Goal: Task Accomplishment & Management: Manage account settings

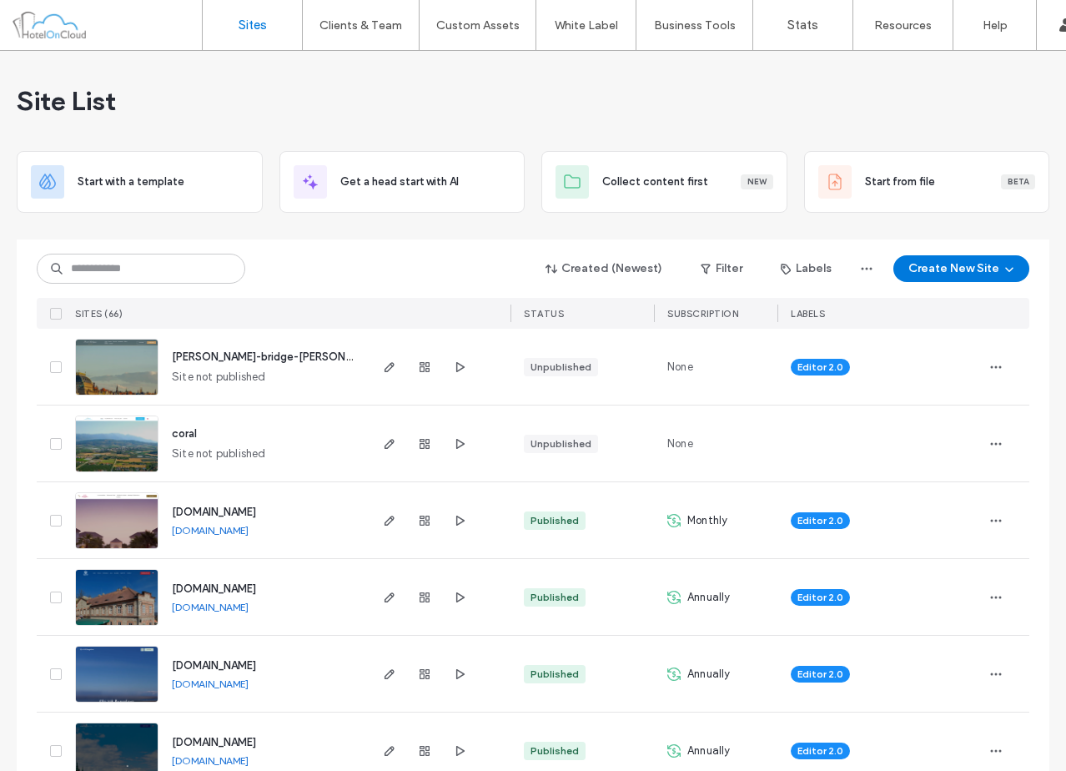
scroll to position [250, 0]
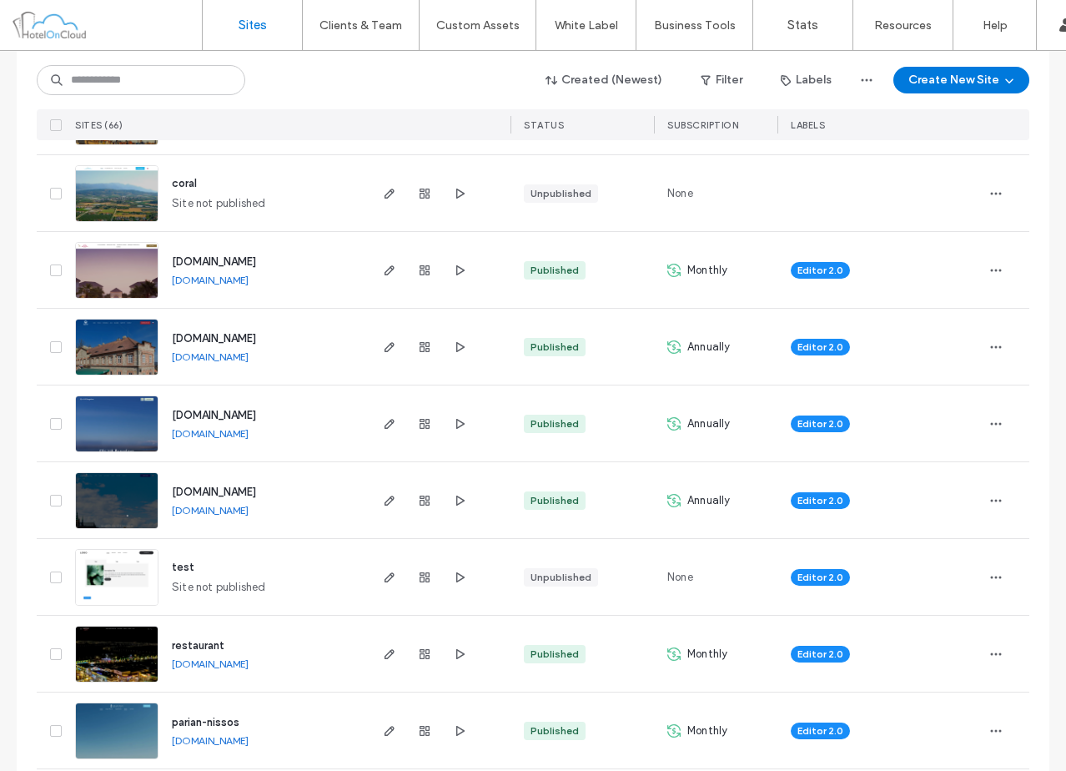
click at [343, 400] on div "[DOMAIN_NAME] [DOMAIN_NAME]" at bounding box center [263, 423] width 208 height 76
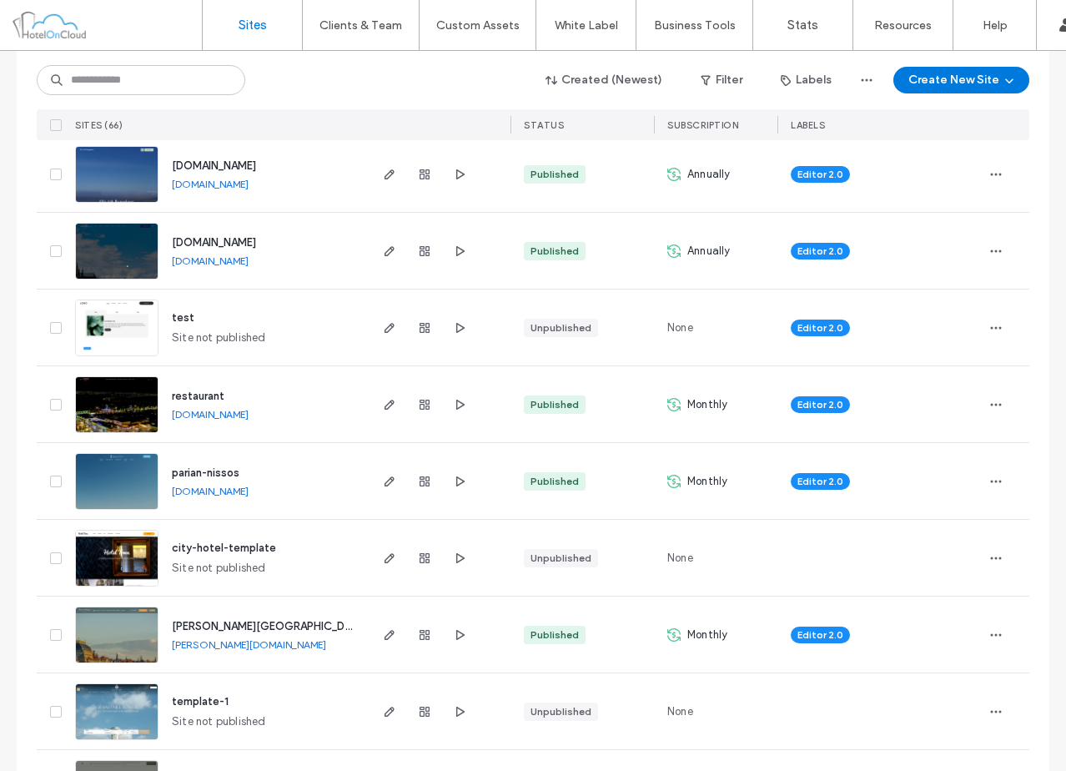
scroll to position [584, 0]
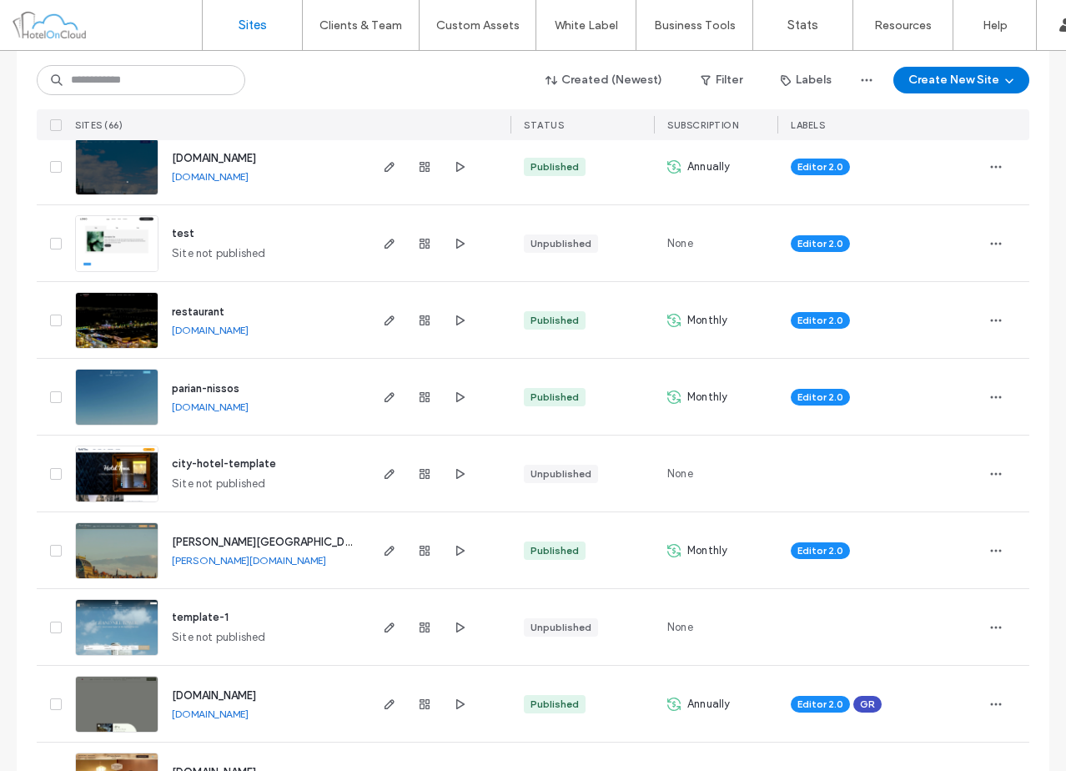
click at [350, 586] on div "[PERSON_NAME][GEOGRAPHIC_DATA] [PERSON_NAME][DOMAIN_NAME]" at bounding box center [263, 550] width 208 height 76
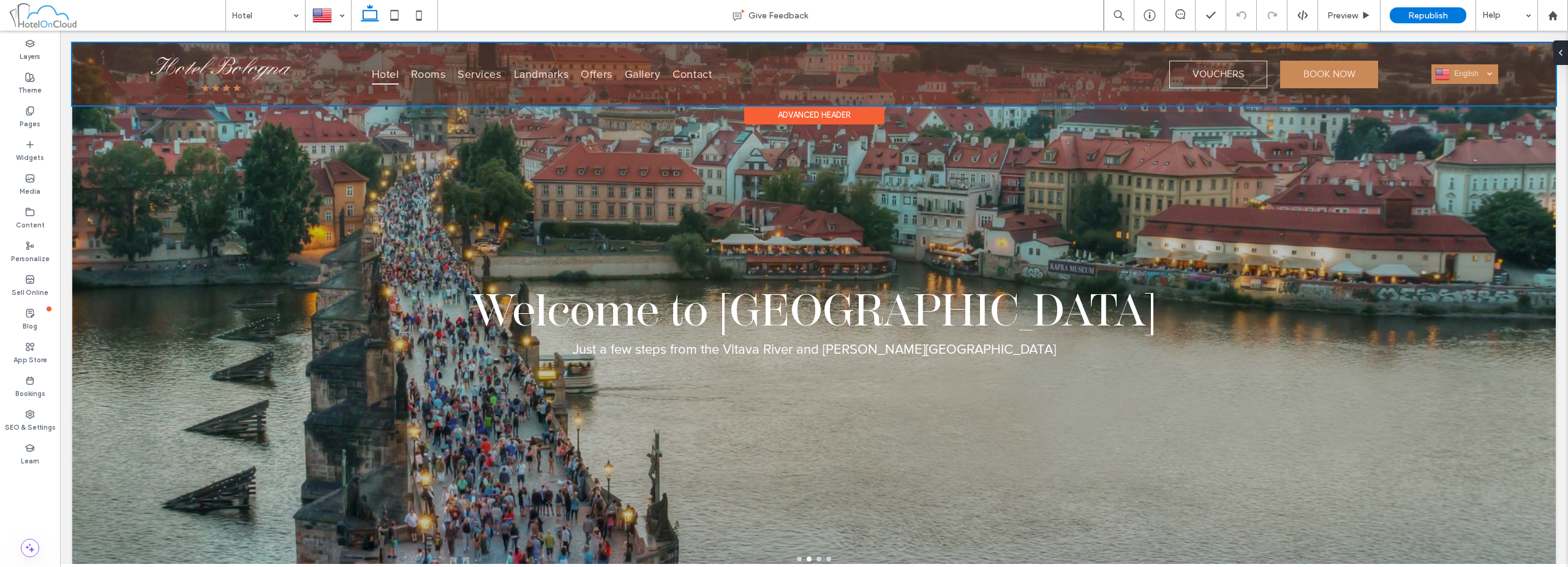
click at [782, 66] on div at bounding box center [813, 73] width 1484 height 62
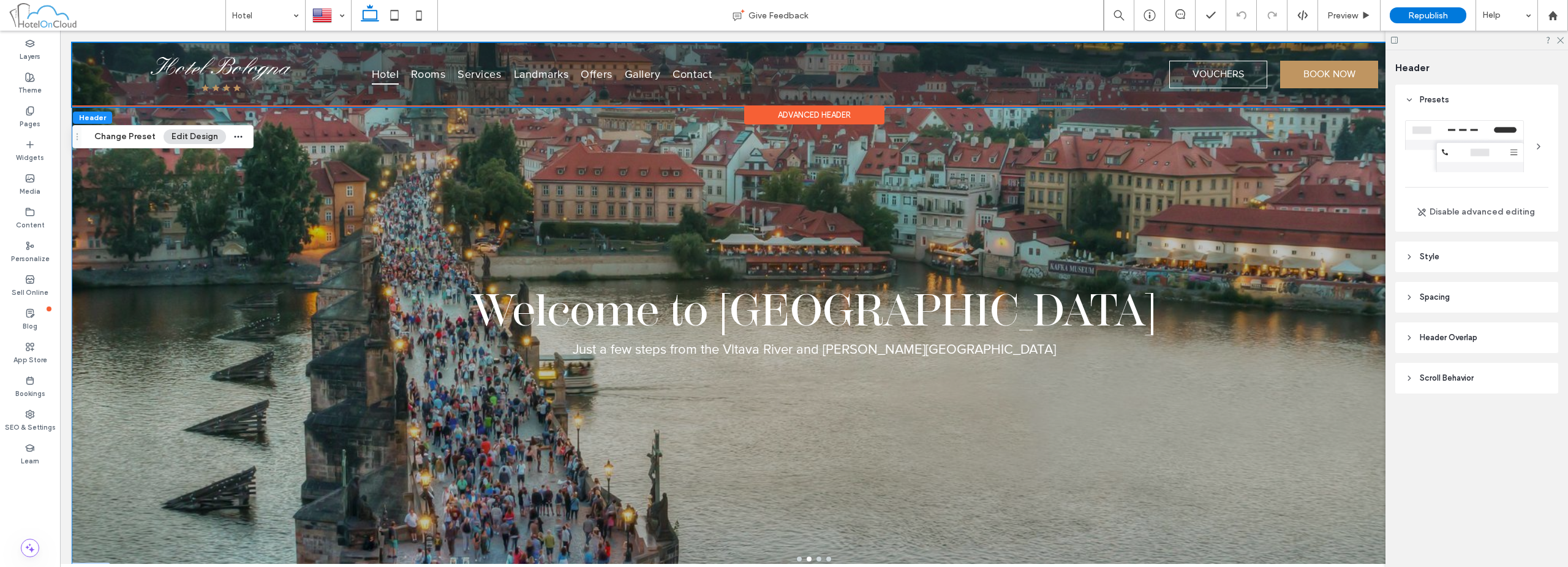
click at [782, 204] on div "Welcome to Hotel Bologna Just a few steps from the Vltava River and Charles Bri…" at bounding box center [813, 317] width 1484 height 475
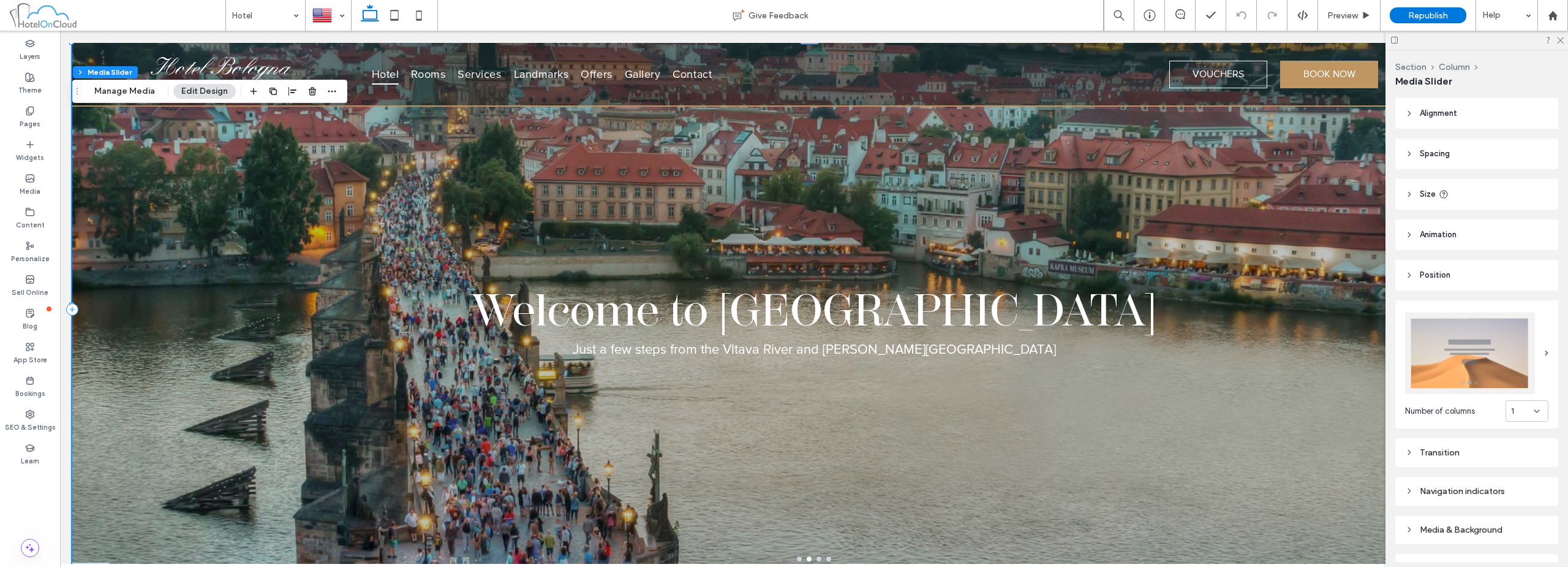
click at [782, 44] on div at bounding box center [1476, 40] width 183 height 19
click at [782, 37] on icon at bounding box center [1559, 39] width 8 height 8
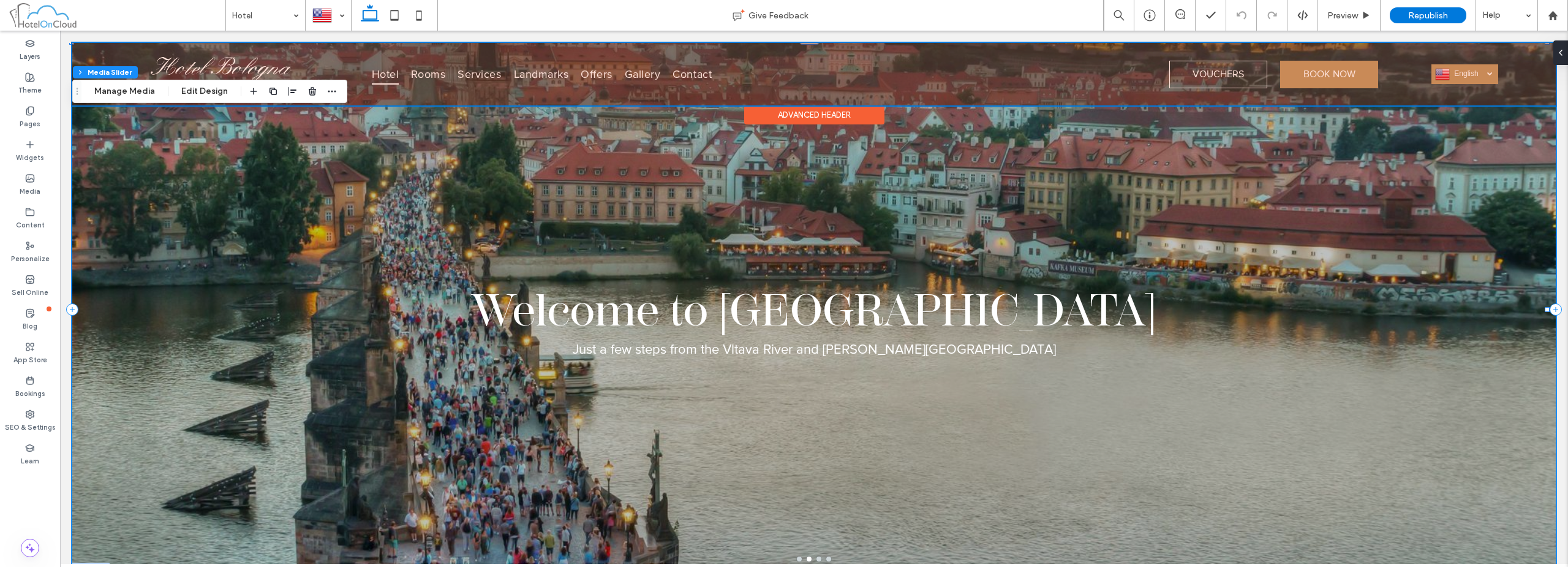
click at [782, 71] on div at bounding box center [813, 73] width 1484 height 62
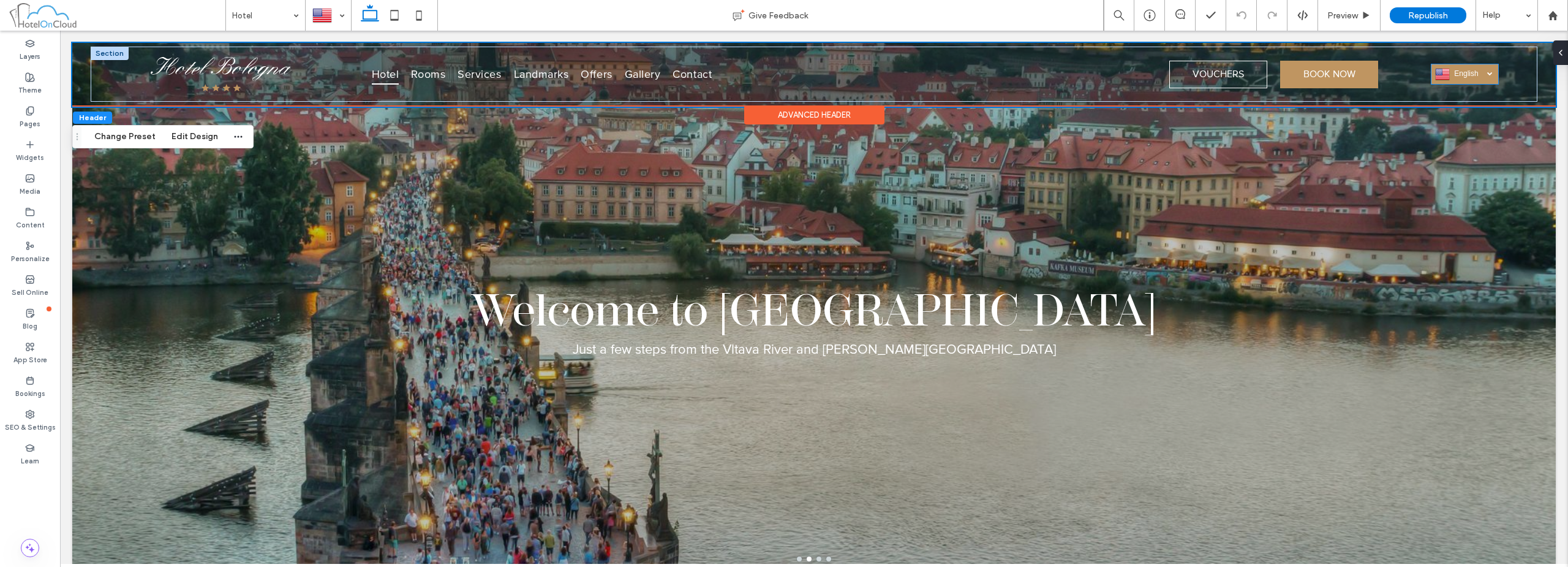
click at [782, 76] on span "English" at bounding box center [1473, 73] width 39 height 9
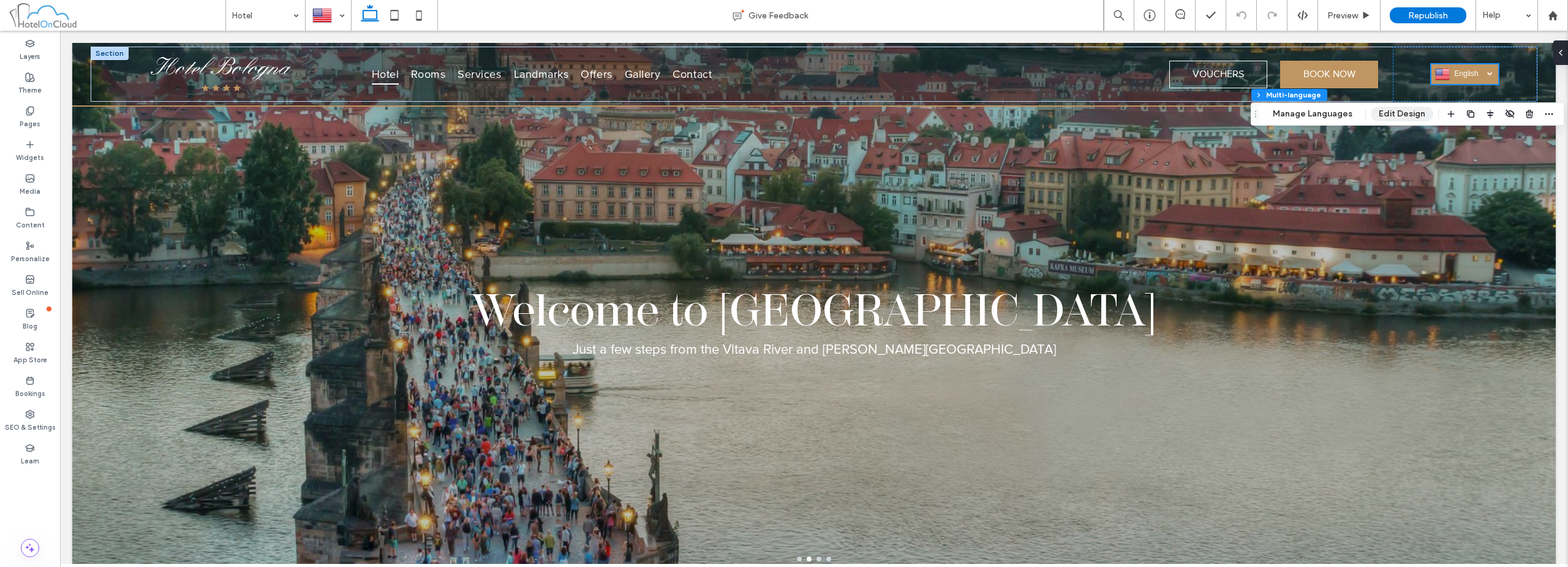
click at [782, 116] on button "Edit Design" at bounding box center [1401, 114] width 62 height 15
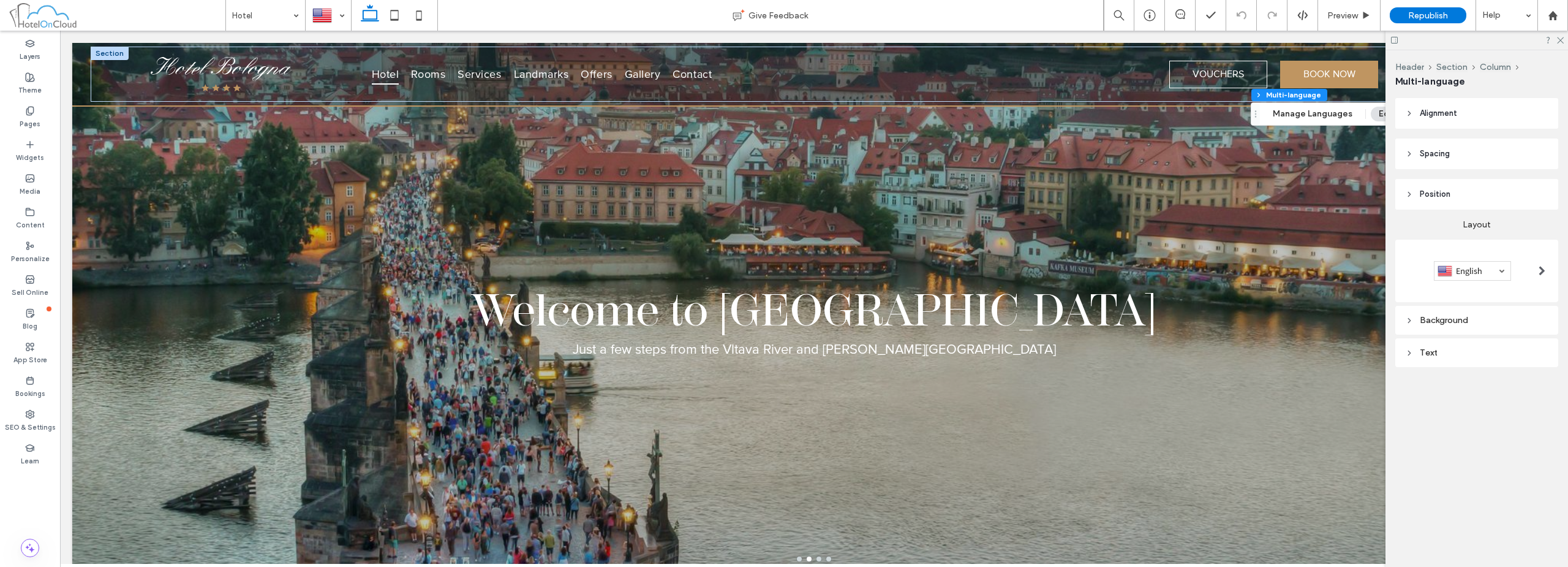
click at [782, 278] on div at bounding box center [1472, 270] width 77 height 20
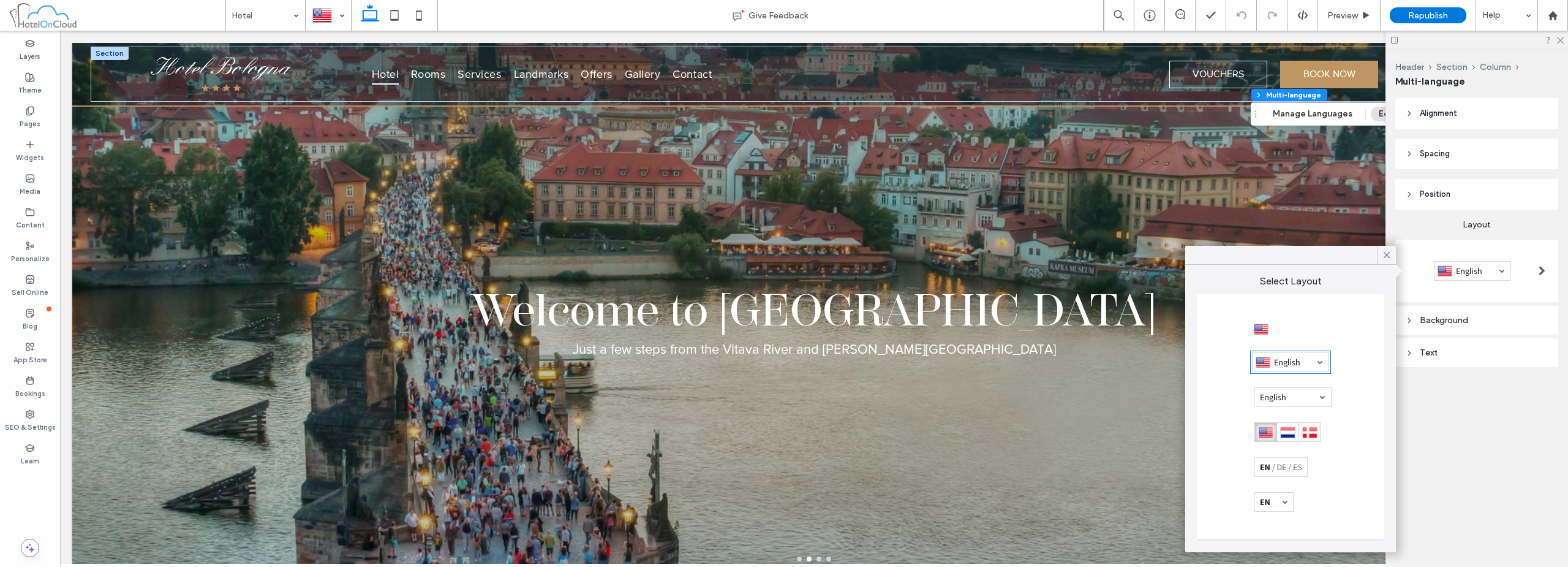
click at [782, 505] on div at bounding box center [1274, 502] width 39 height 20
click at [782, 405] on div "Alignment Spacing Padding (inner spacing) 0px 0% 0px 0% * px 0px * px 0px Posit…" at bounding box center [1480, 256] width 171 height 318
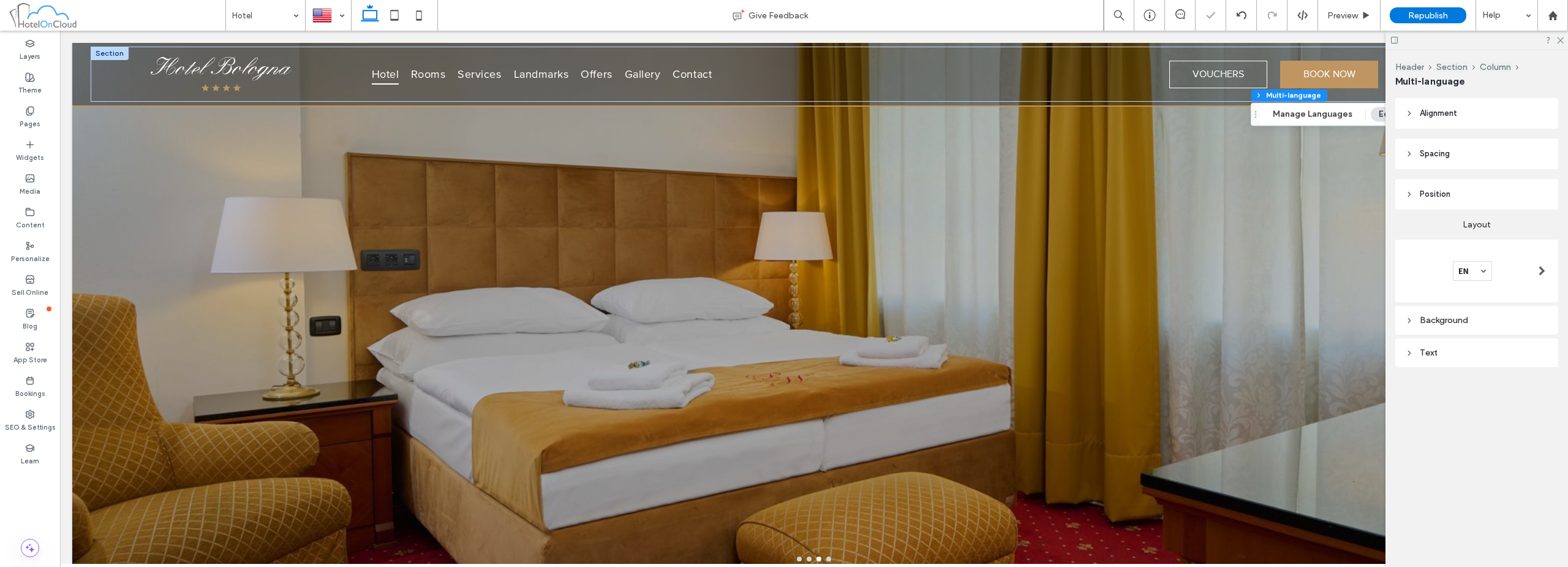
click at [782, 322] on div "Background" at bounding box center [1476, 320] width 143 height 10
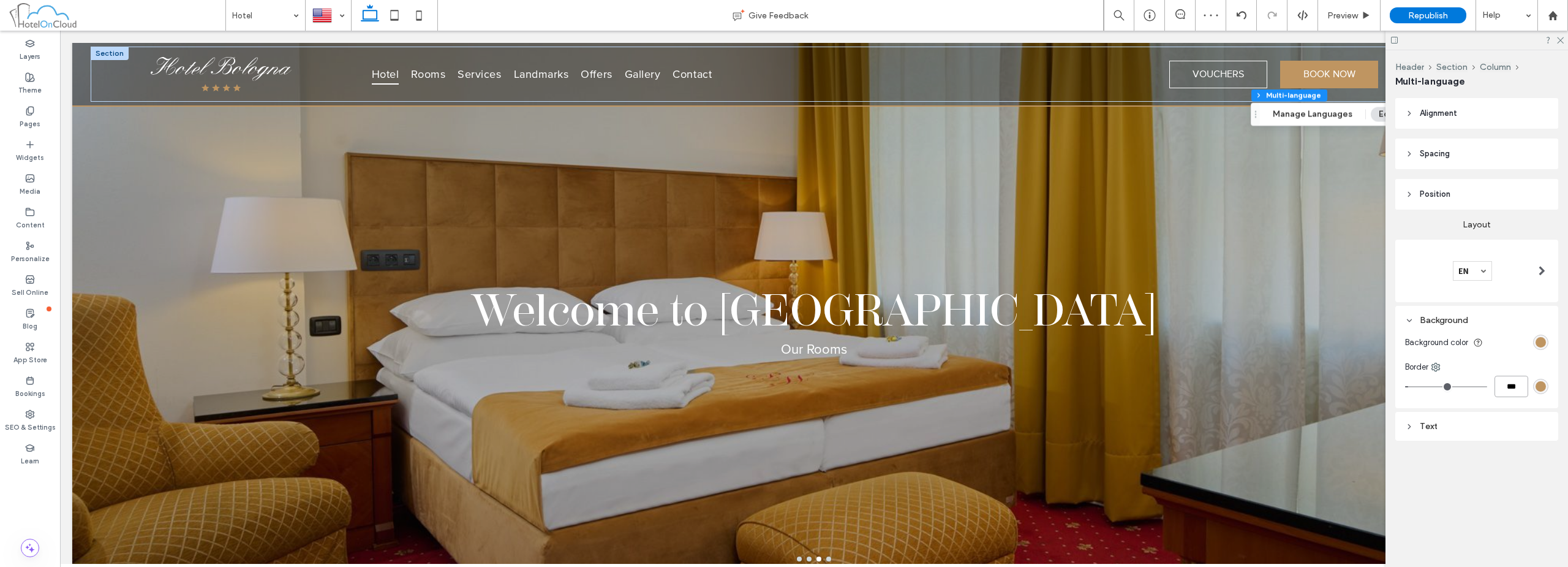
click at [782, 383] on input "***" at bounding box center [1511, 386] width 34 height 21
type input "*"
type input "***"
click at [782, 342] on div "rgb(191, 149, 97)" at bounding box center [1541, 342] width 10 height 10
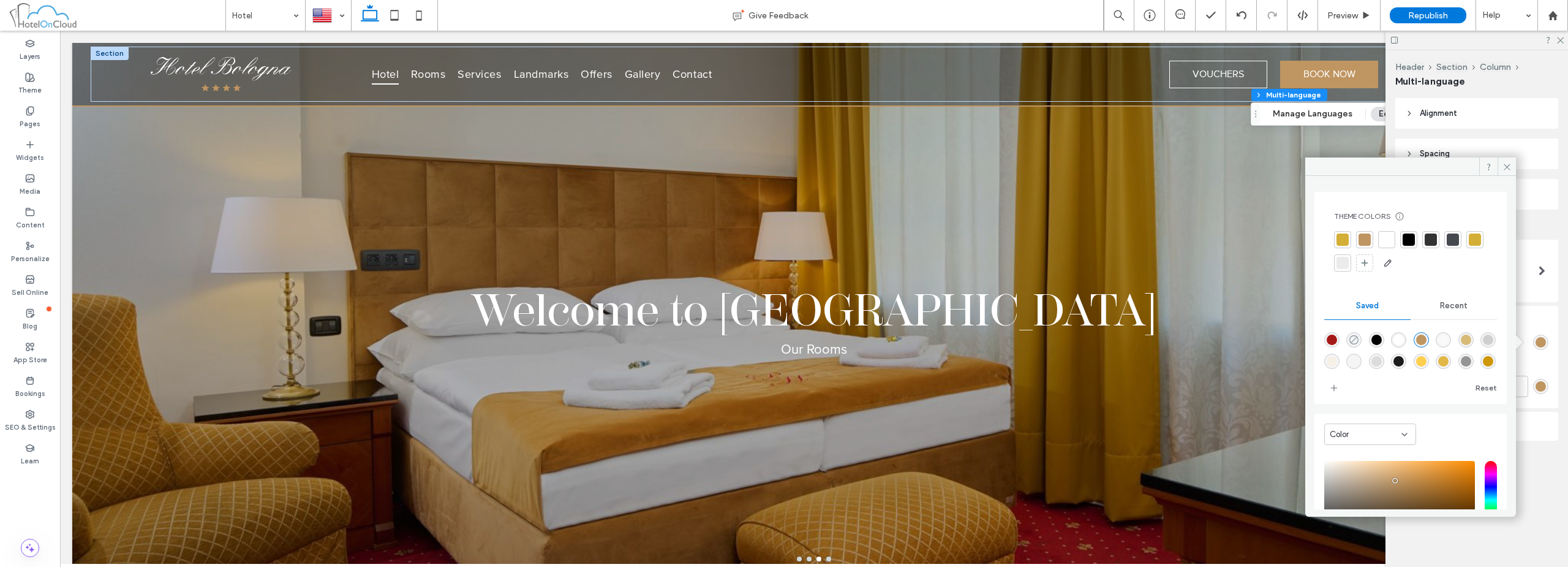
click at [782, 340] on use "rgba(0,0,0,0)" at bounding box center [1354, 339] width 10 height 10
type input "*******"
type input "*"
type input "**"
click at [782, 314] on div "Background" at bounding box center [1476, 320] width 143 height 17
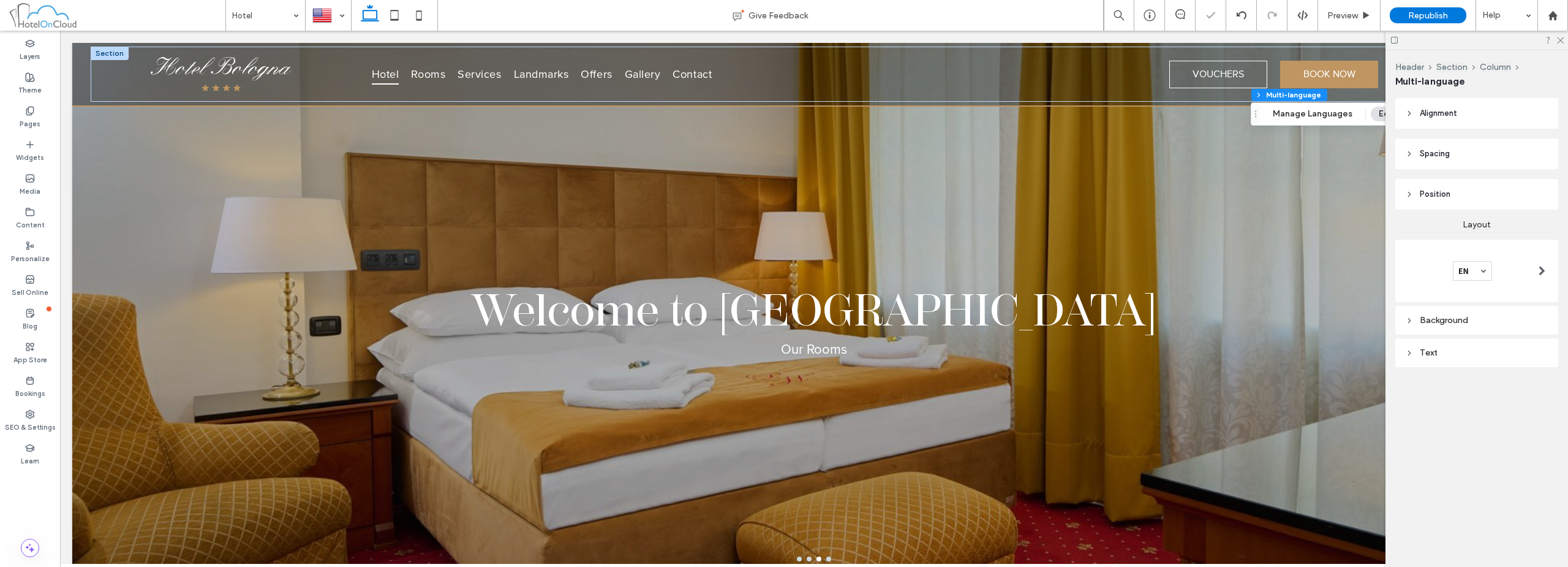
click at [782, 355] on div "Text" at bounding box center [1476, 353] width 143 height 10
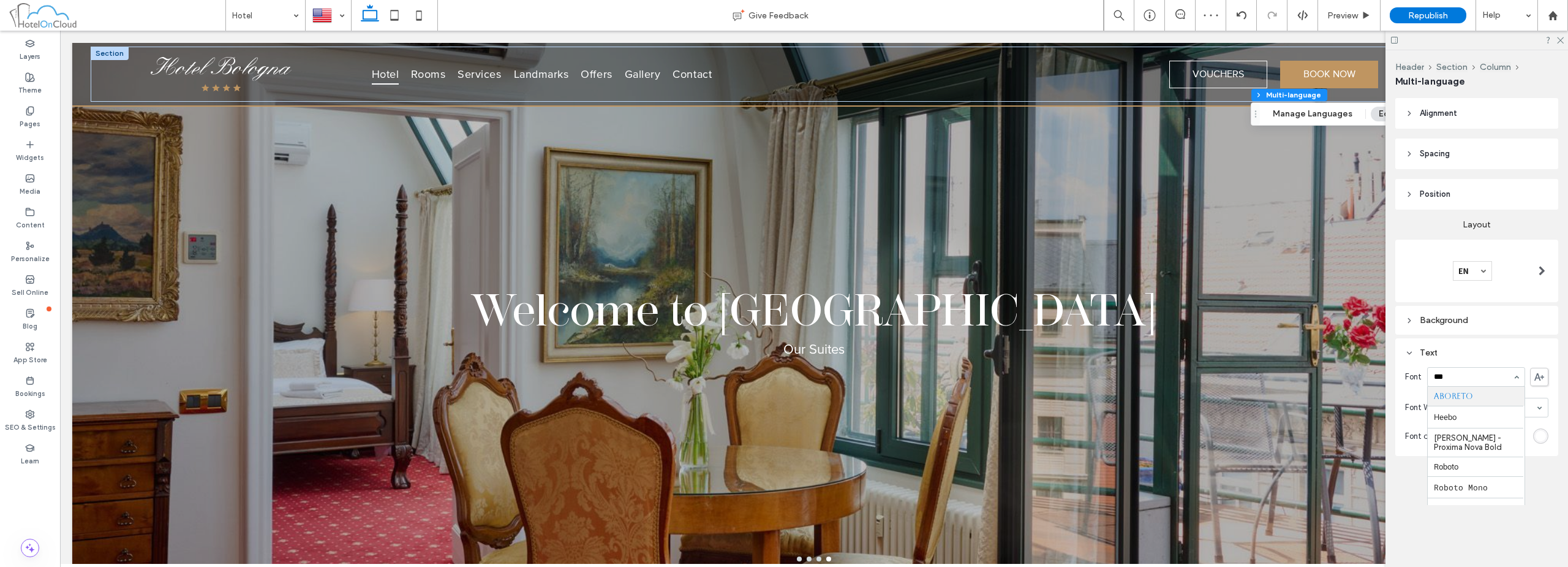
type input "****"
click at [782, 41] on icon at bounding box center [1559, 39] width 8 height 8
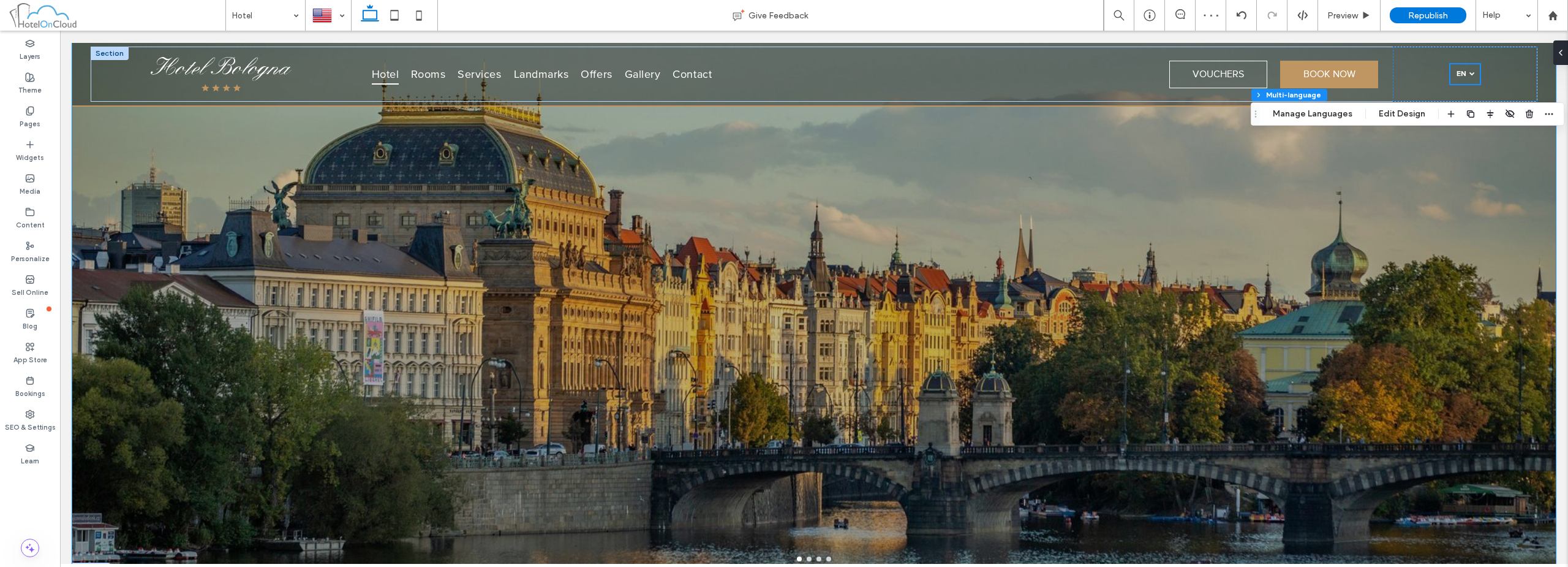
click at [782, 275] on div at bounding box center [813, 309] width 1484 height 533
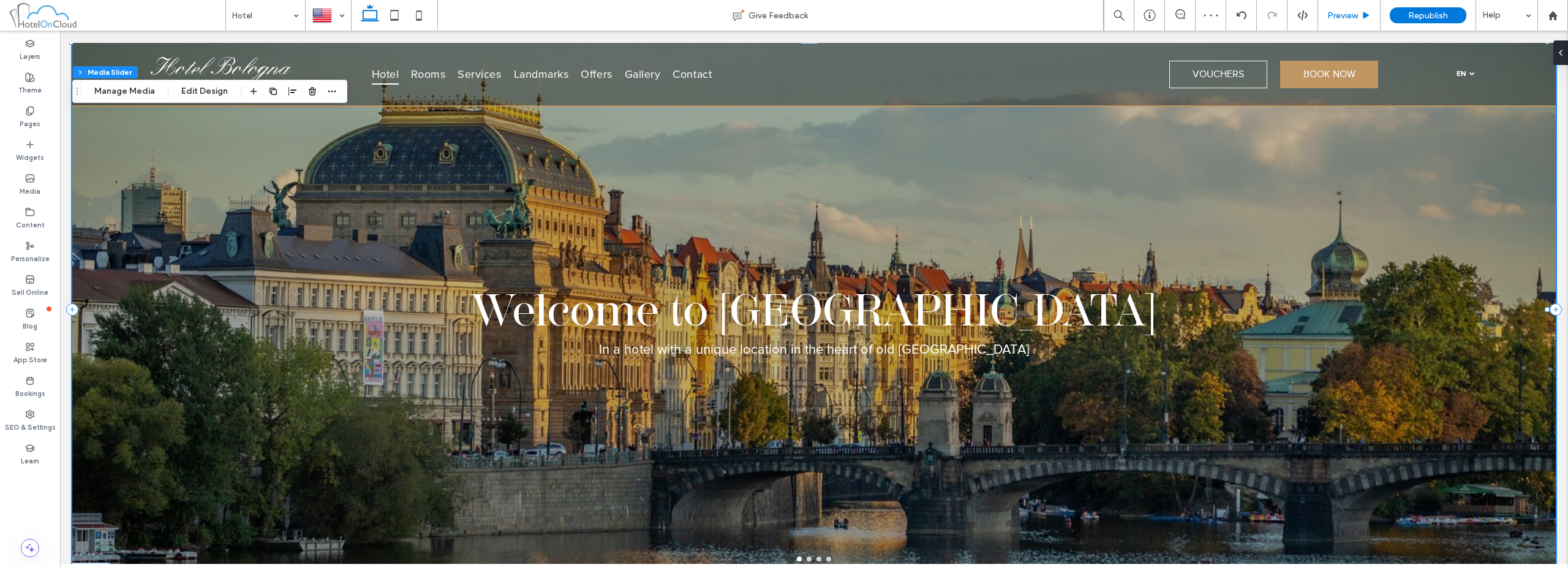
click at [782, 20] on span "Preview" at bounding box center [1343, 15] width 31 height 10
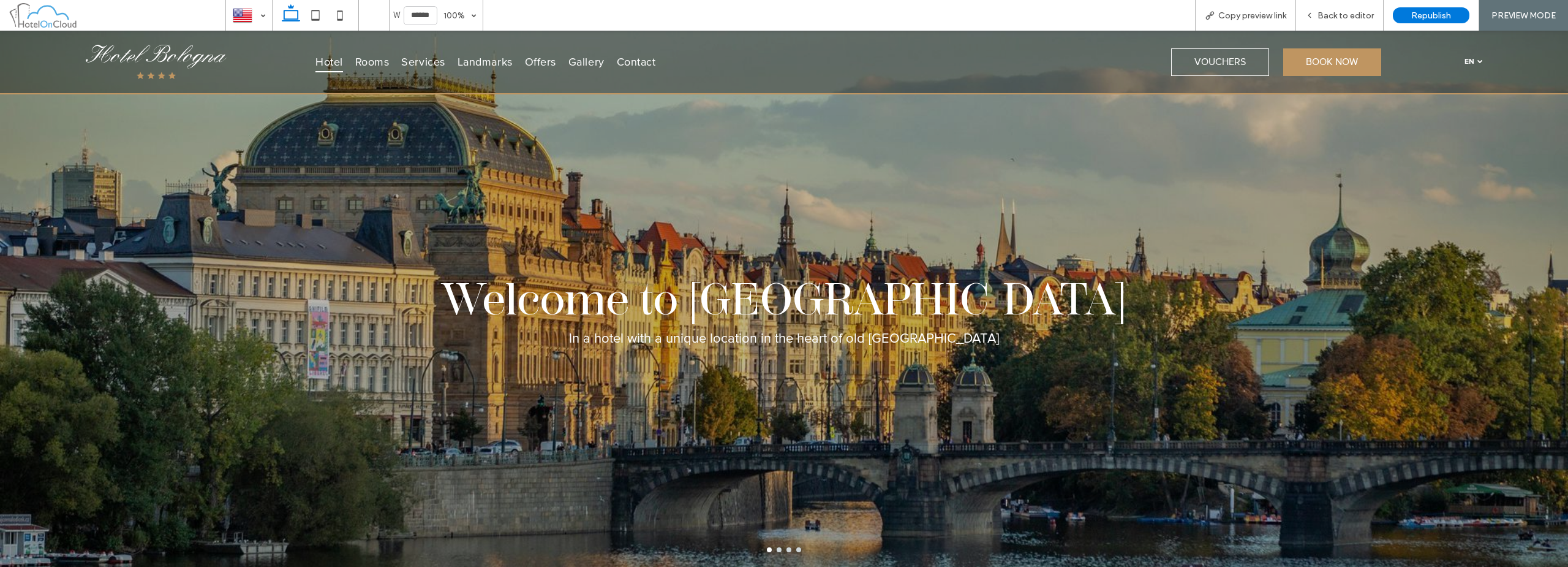
click at [782, 60] on div at bounding box center [1480, 61] width 6 height 6
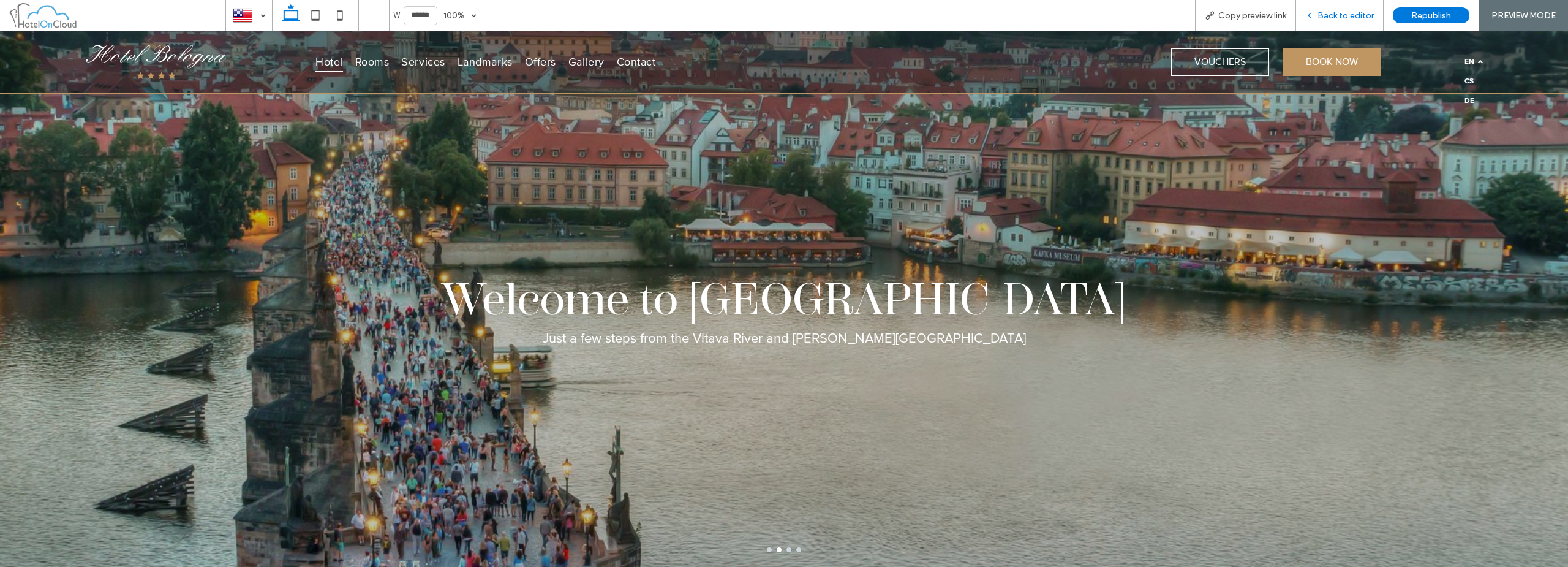
click at [782, 18] on span "Back to editor" at bounding box center [1346, 15] width 57 height 10
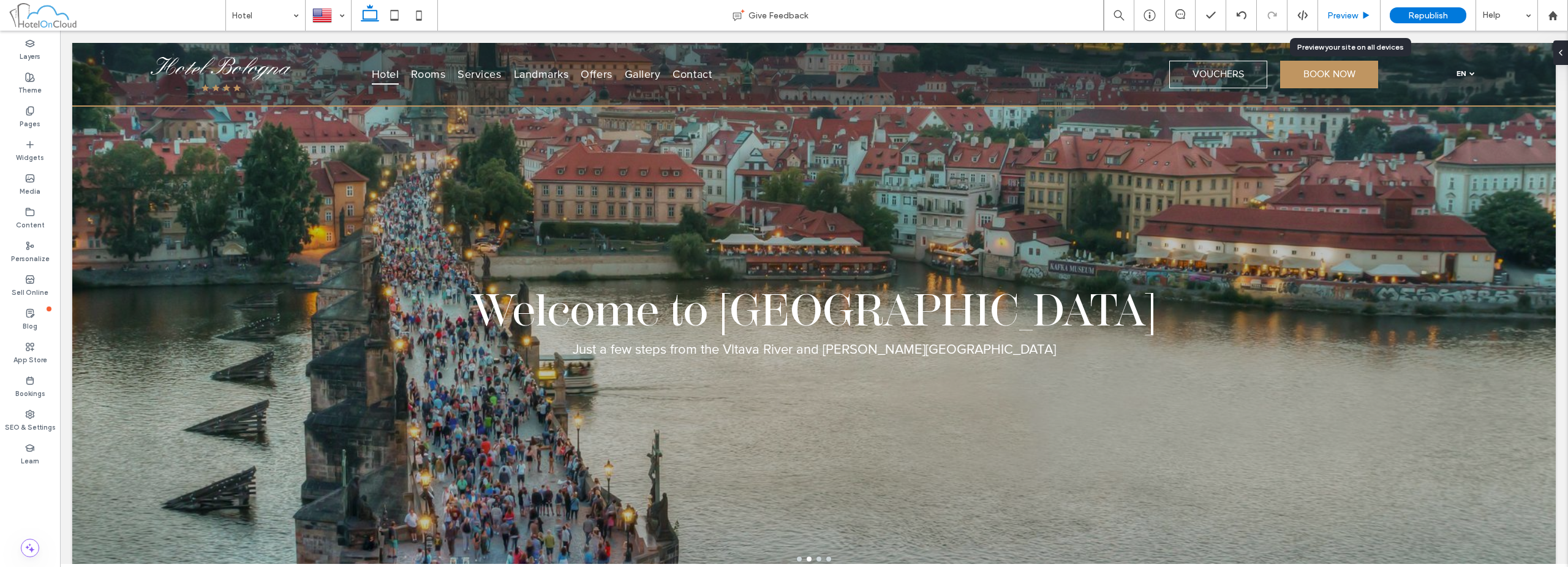
click at [782, 19] on span "Preview" at bounding box center [1343, 15] width 31 height 10
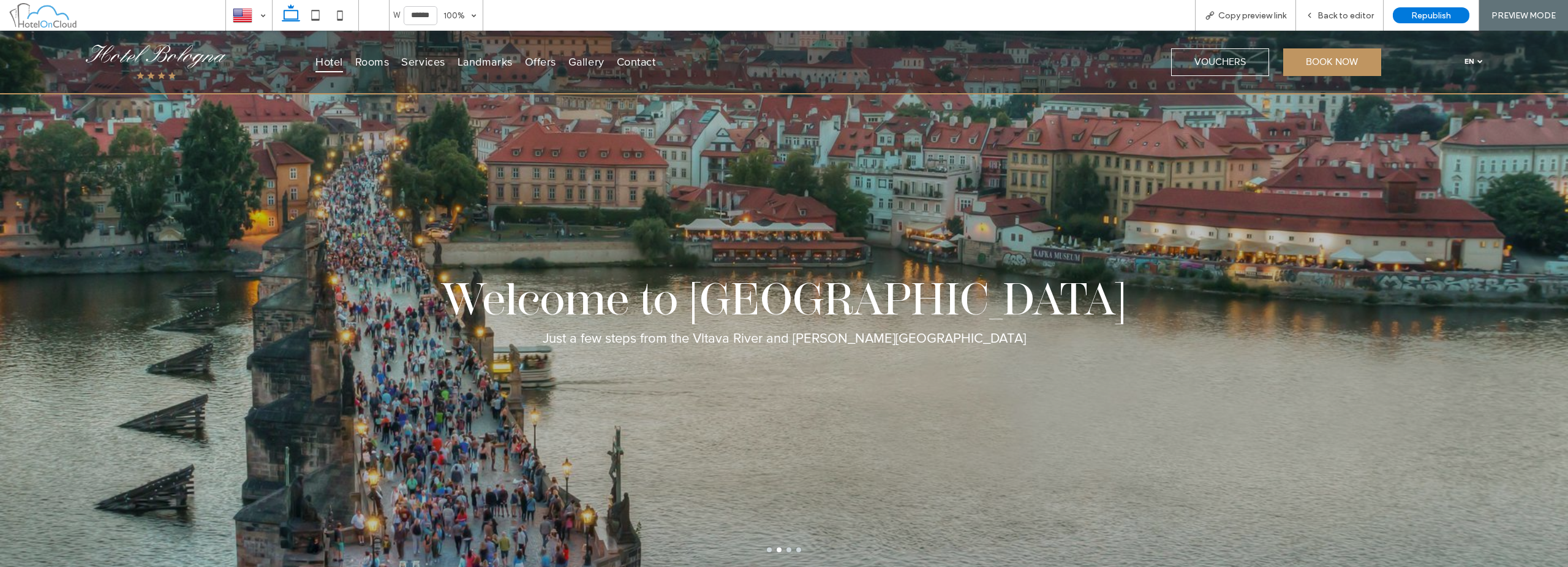
click at [782, 65] on span "en" at bounding box center [1469, 62] width 10 height 10
click at [782, 11] on span "Back to editor" at bounding box center [1346, 15] width 57 height 10
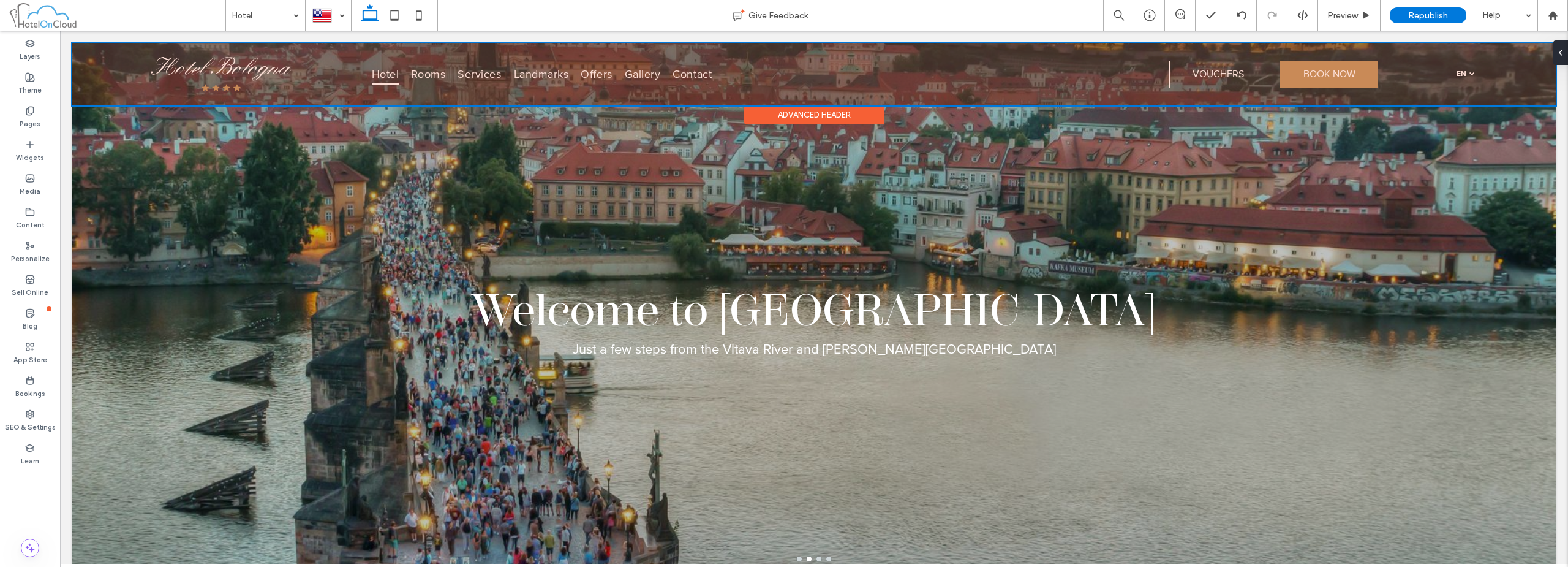
click at [782, 71] on div at bounding box center [813, 73] width 1484 height 62
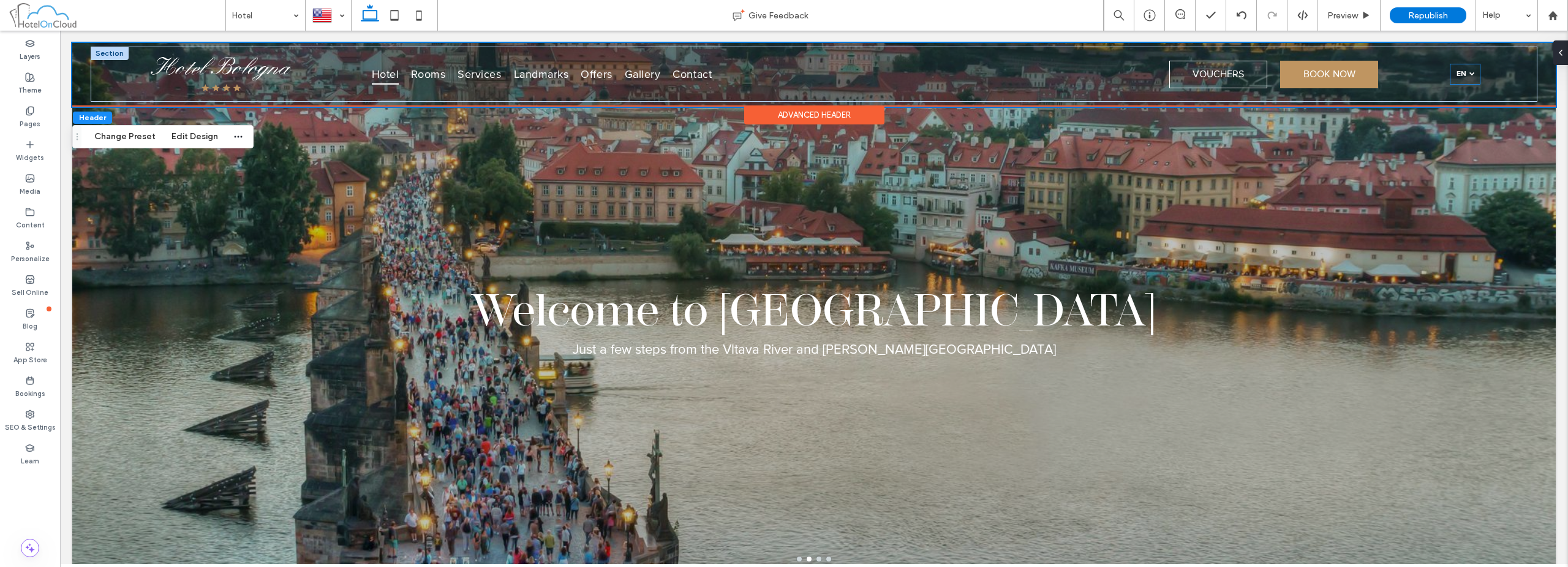
click at [782, 72] on span "en" at bounding box center [1461, 73] width 10 height 10
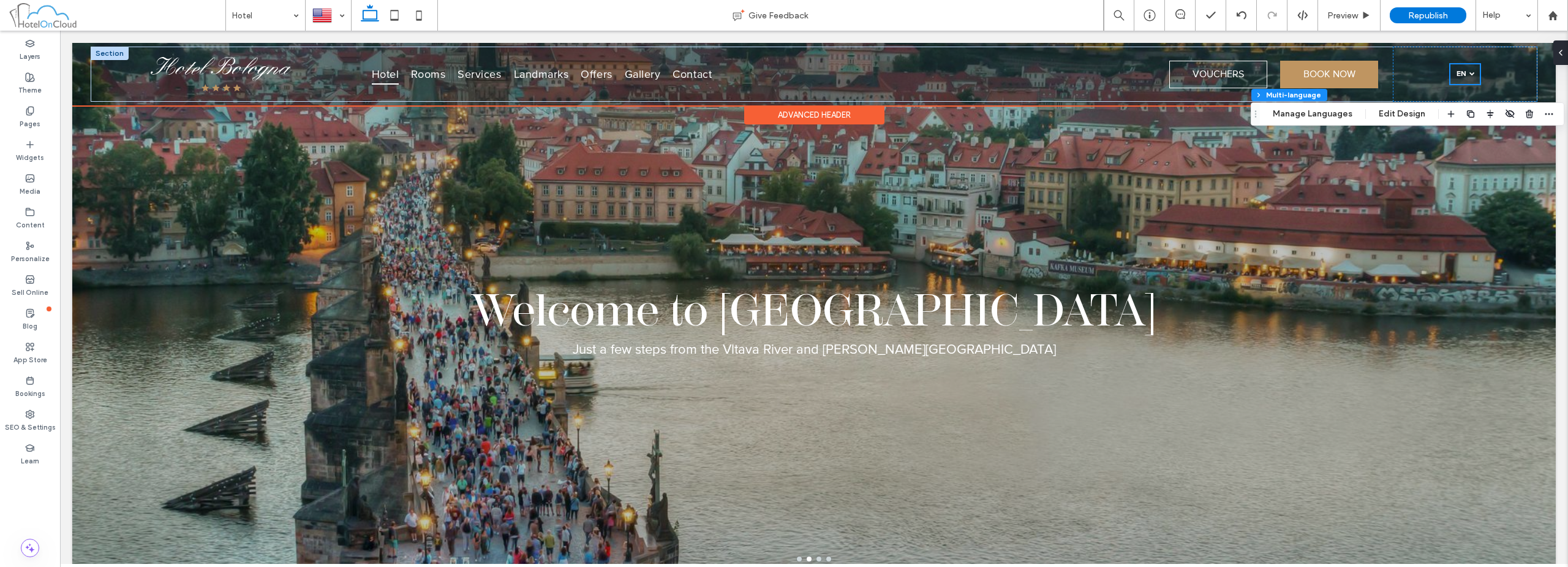
click at [782, 72] on span "en" at bounding box center [1461, 73] width 10 height 10
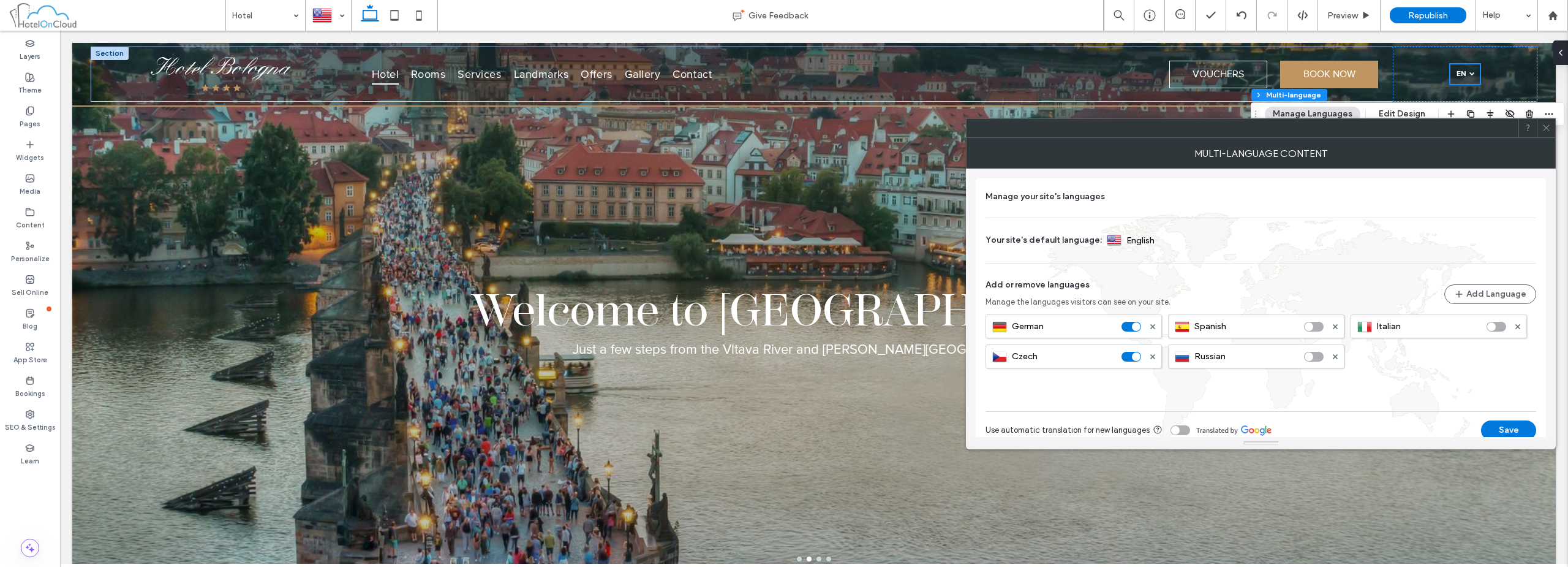
click at [782, 124] on div at bounding box center [1545, 128] width 18 height 18
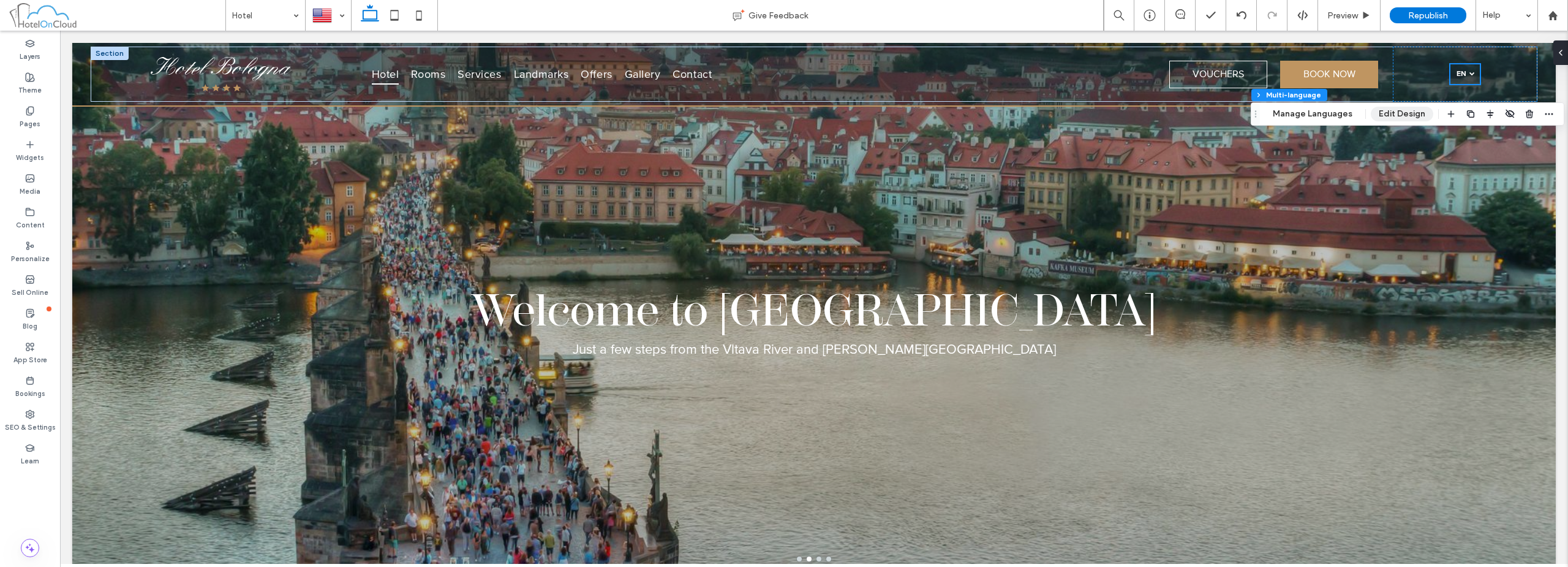
click at [782, 116] on button "Edit Design" at bounding box center [1401, 114] width 62 height 15
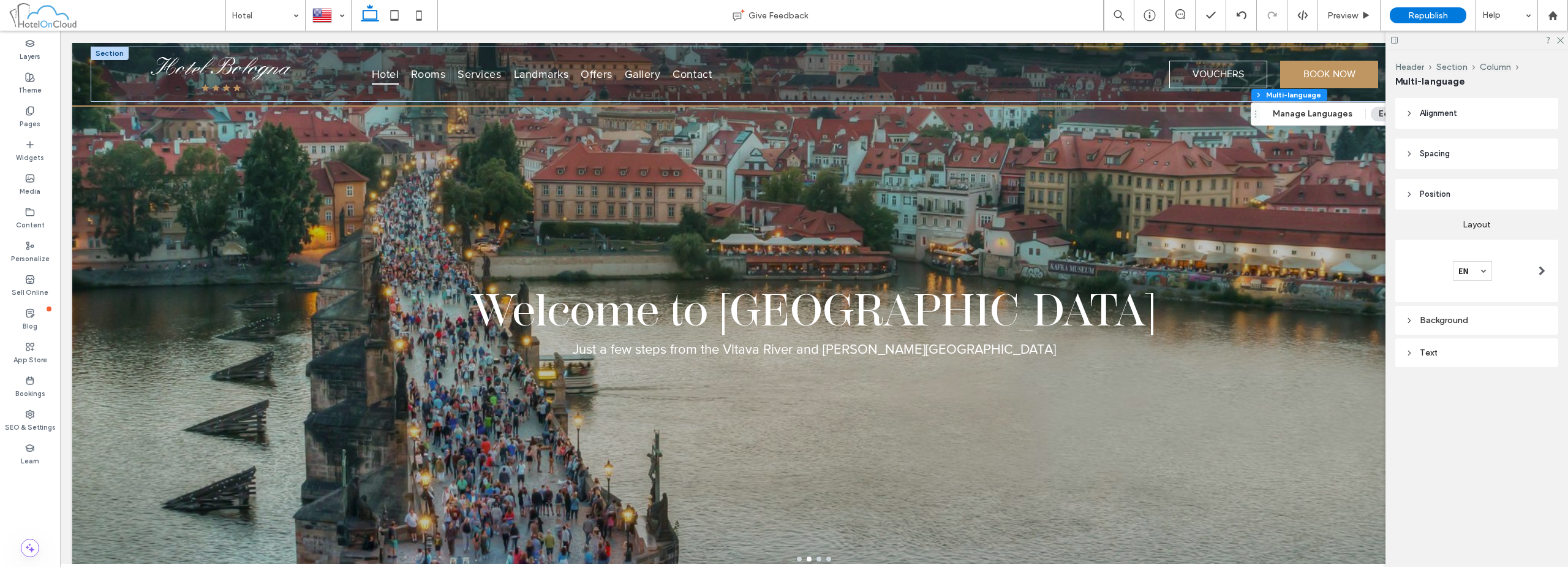
click at [782, 272] on div at bounding box center [1476, 270] width 143 height 20
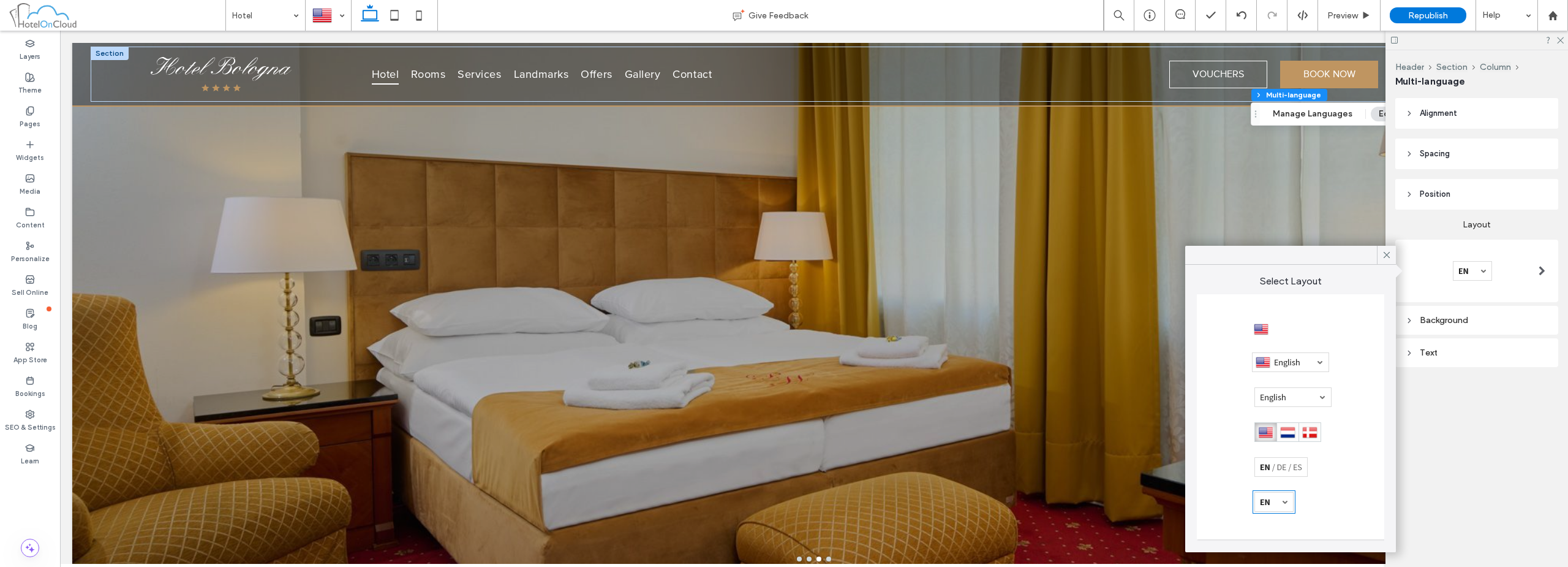
click at [782, 361] on div at bounding box center [1290, 362] width 77 height 20
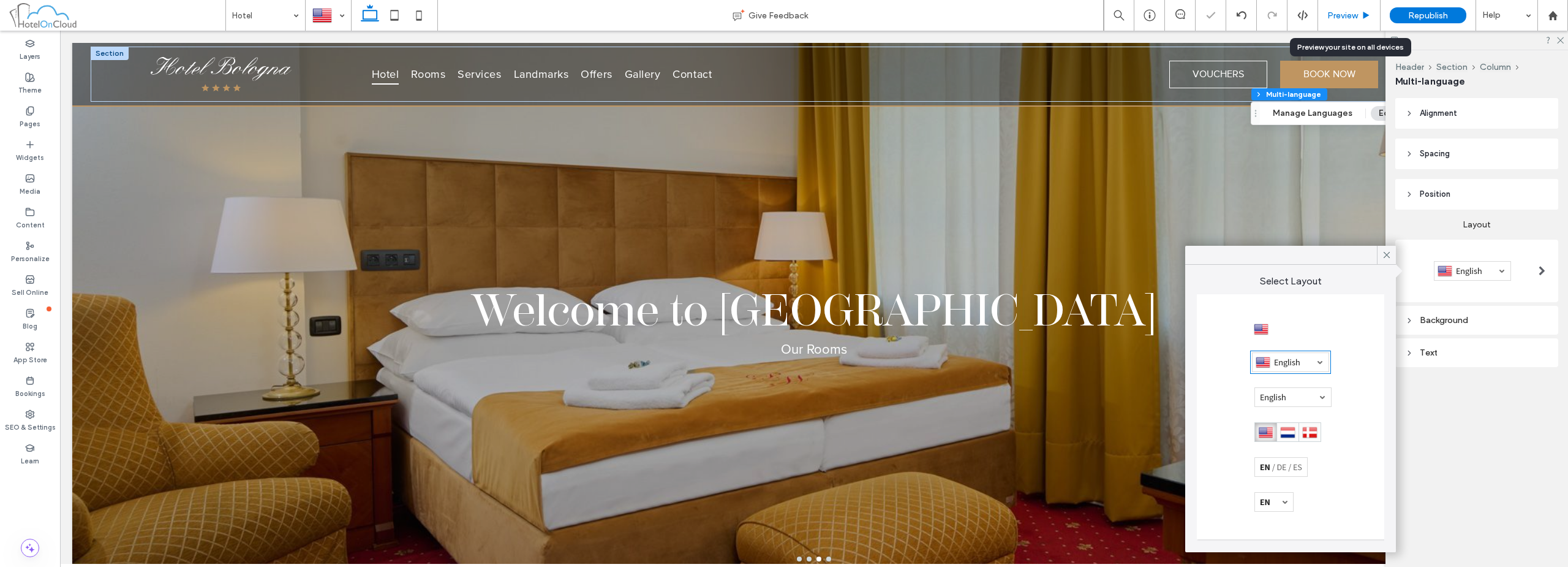
click at [782, 13] on span "Preview" at bounding box center [1343, 15] width 31 height 10
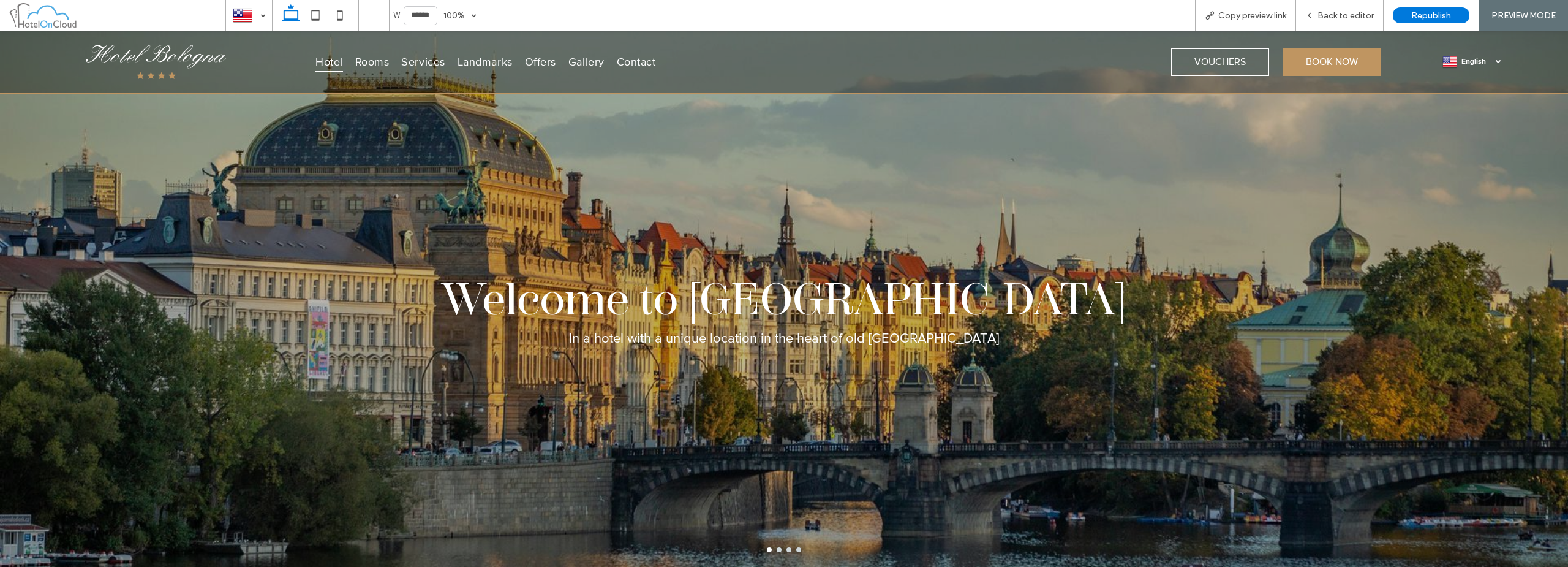
click at [782, 65] on span "English" at bounding box center [1481, 62] width 40 height 10
click at [782, 59] on span "English" at bounding box center [1481, 62] width 40 height 10
click at [782, 63] on span "English" at bounding box center [1481, 62] width 40 height 10
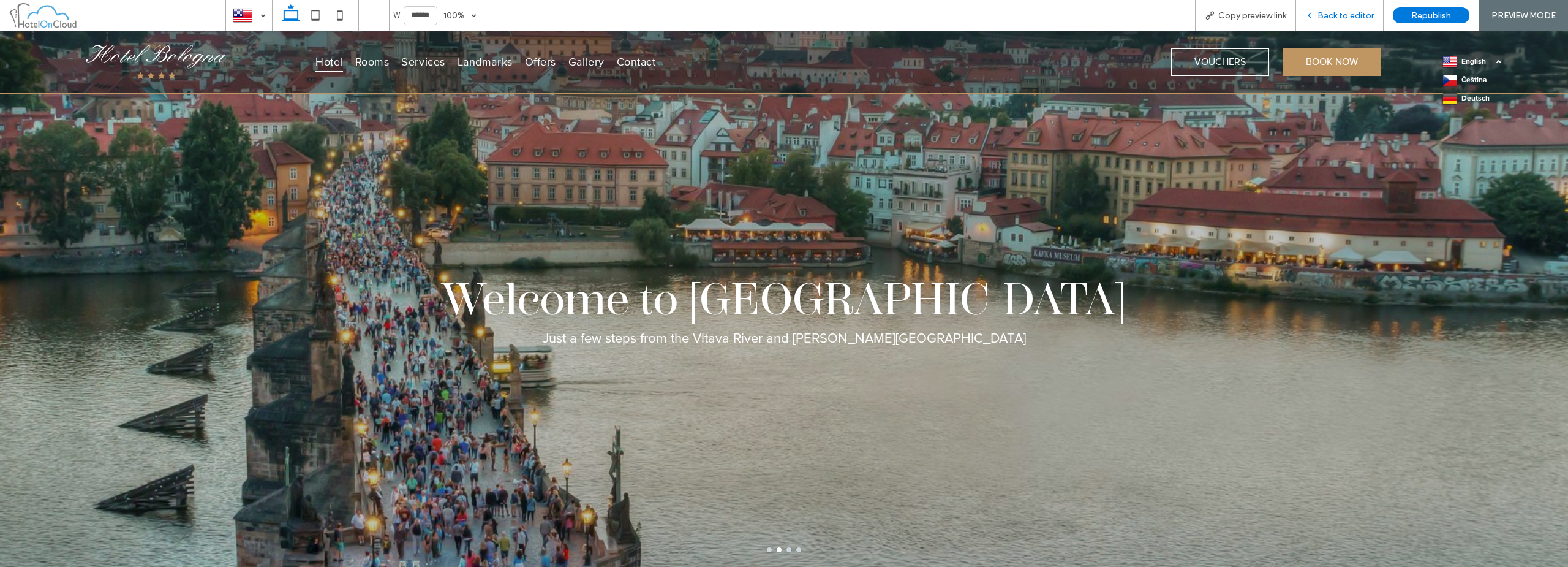
click at [782, 8] on div "Back to editor" at bounding box center [1339, 15] width 87 height 31
click at [782, 21] on div "Back to editor" at bounding box center [1339, 15] width 87 height 31
click at [782, 16] on span "Back to editor" at bounding box center [1346, 15] width 57 height 10
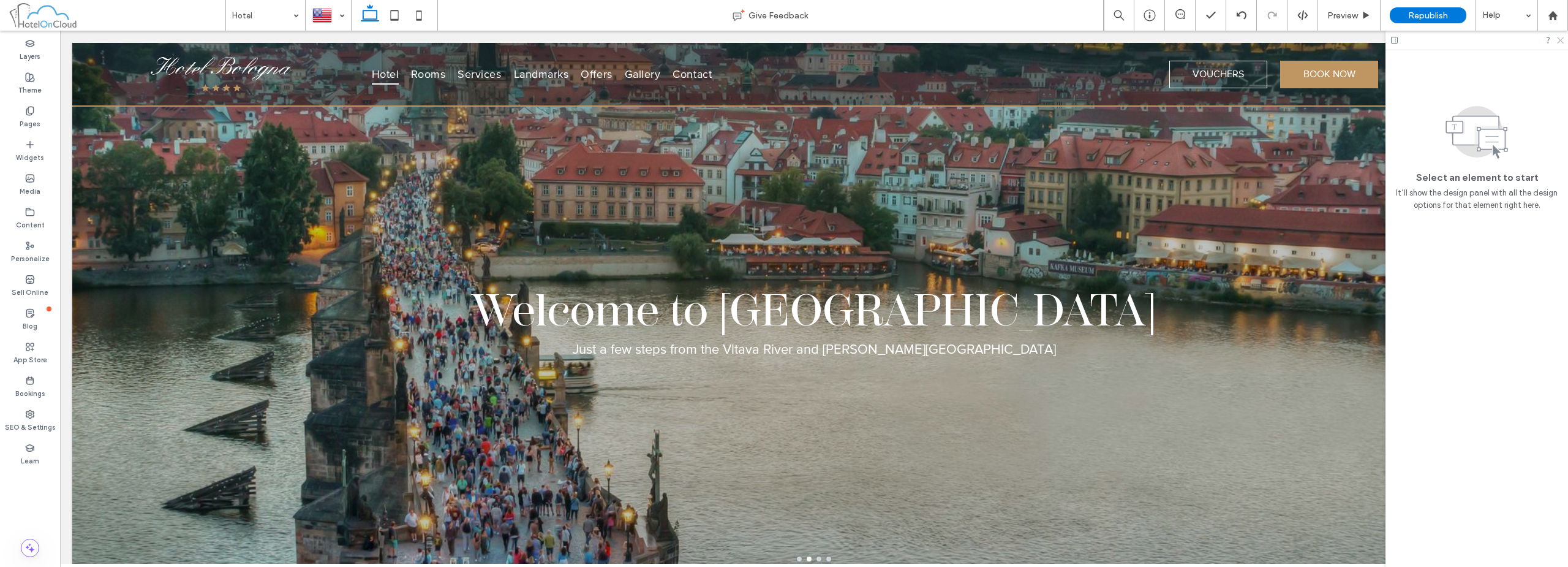
click at [782, 40] on icon at bounding box center [1559, 39] width 8 height 8
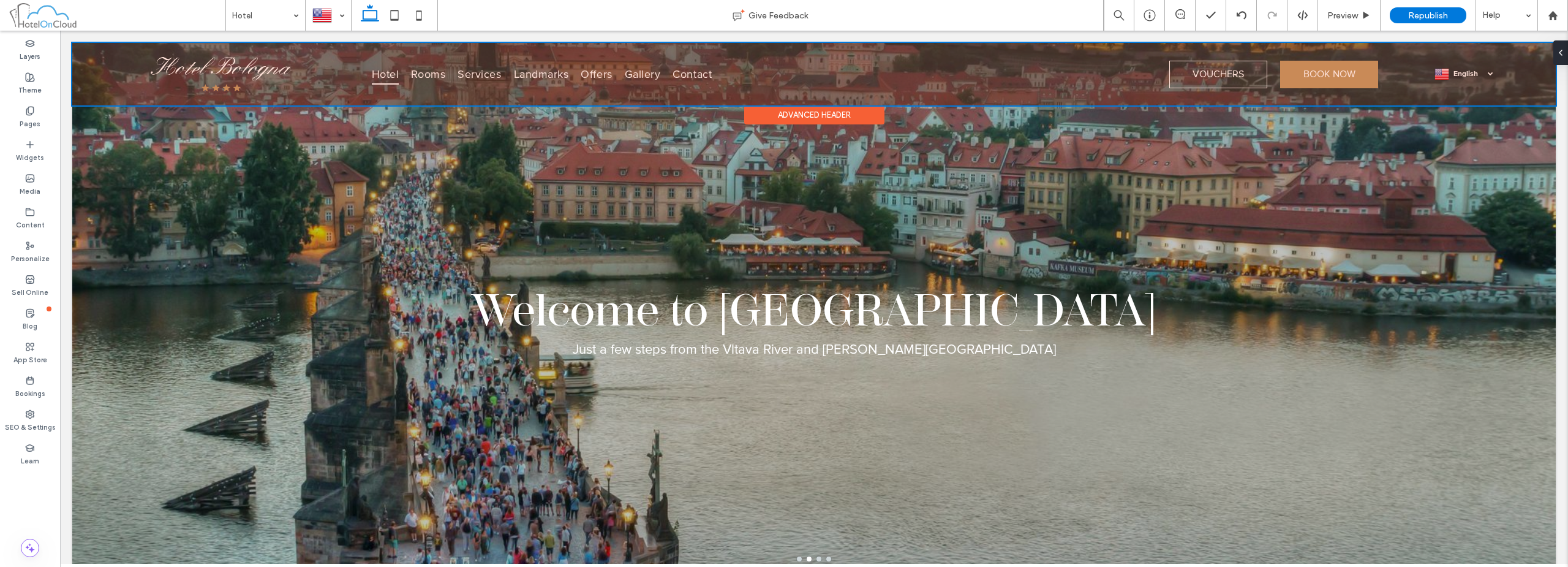
click at [782, 69] on div at bounding box center [813, 73] width 1484 height 62
click at [782, 69] on span "English" at bounding box center [1473, 73] width 40 height 10
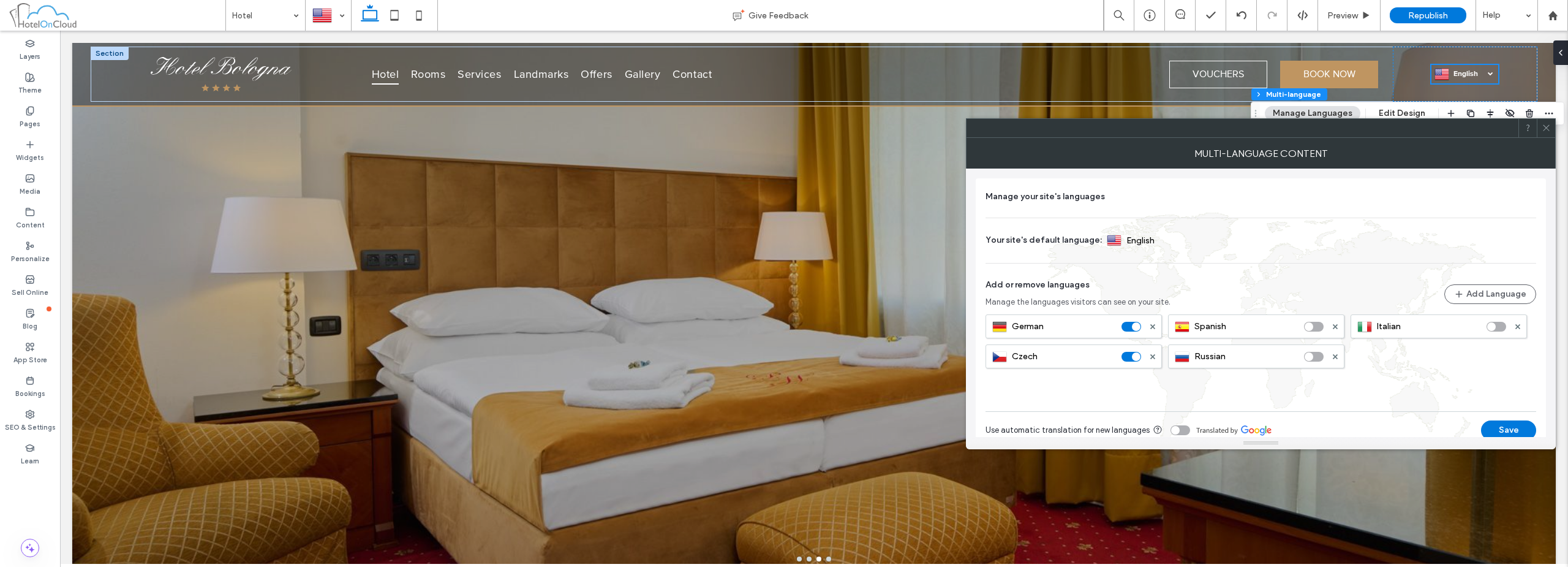
click at [782, 126] on icon at bounding box center [1546, 128] width 10 height 10
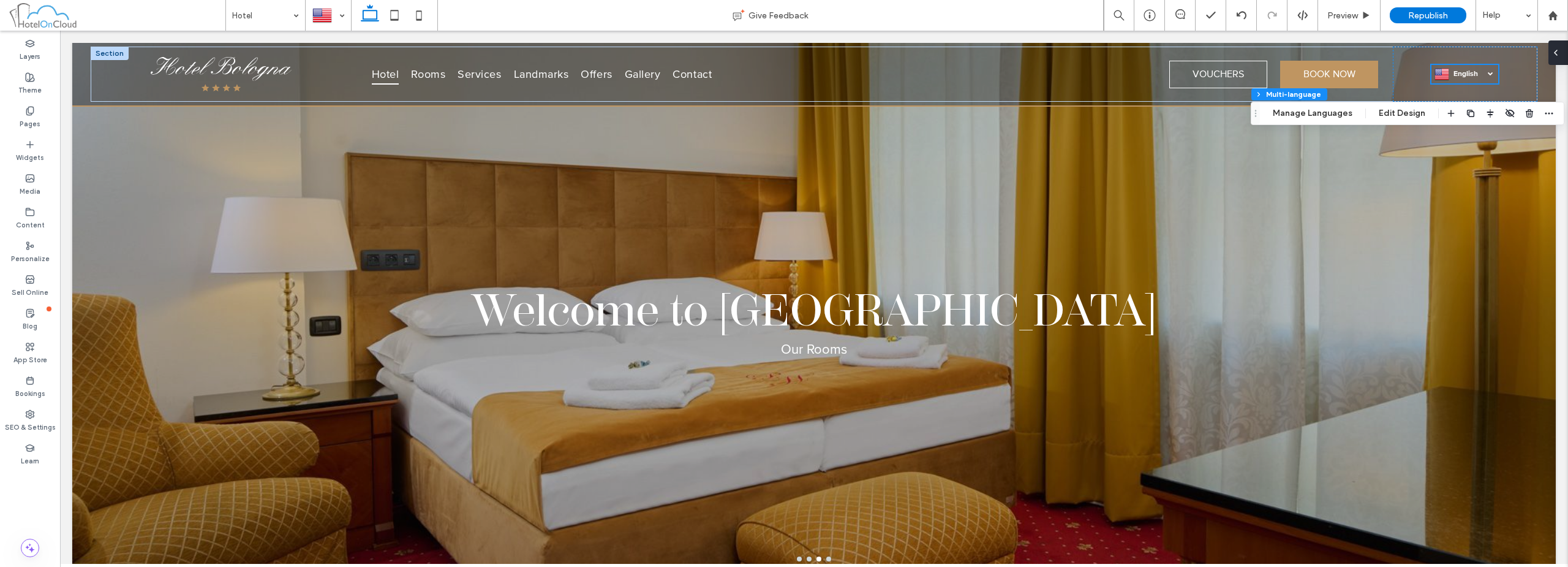
drag, startPoint x: 1559, startPoint y: 51, endPoint x: 1498, endPoint y: 21, distance: 68.0
click at [782, 51] on icon at bounding box center [1555, 52] width 10 height 10
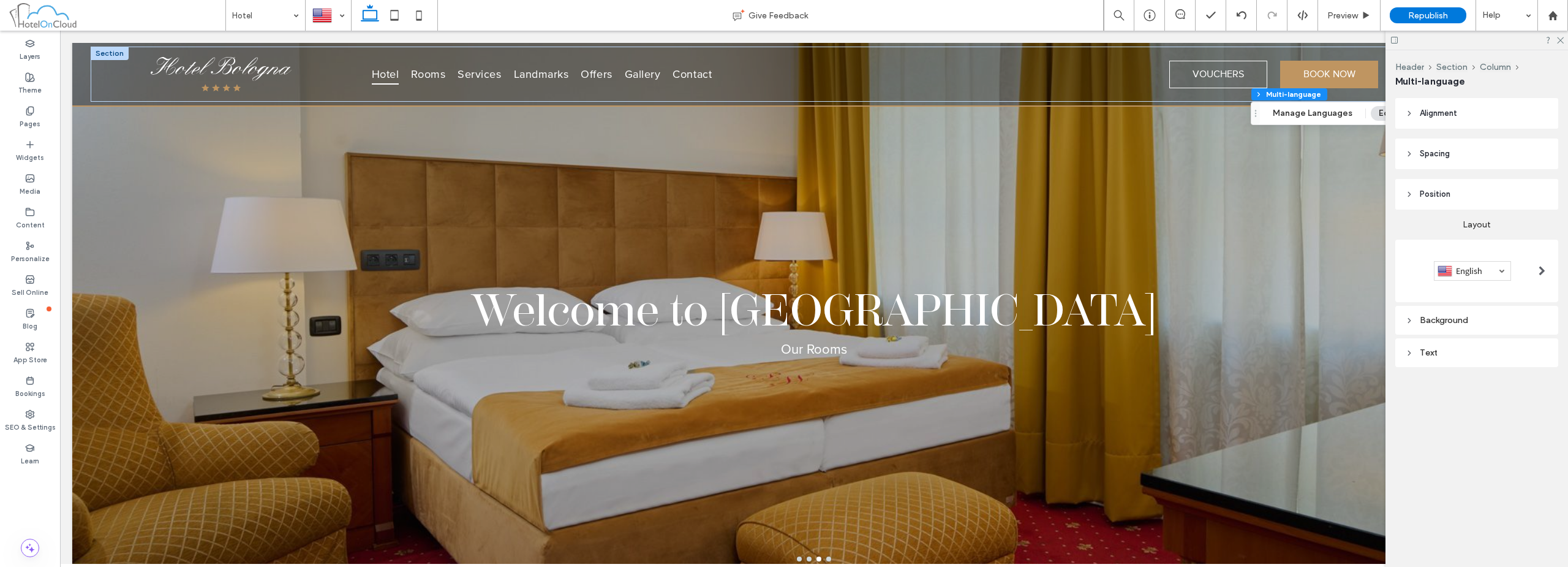
click at [782, 268] on div at bounding box center [1542, 270] width 25 height 20
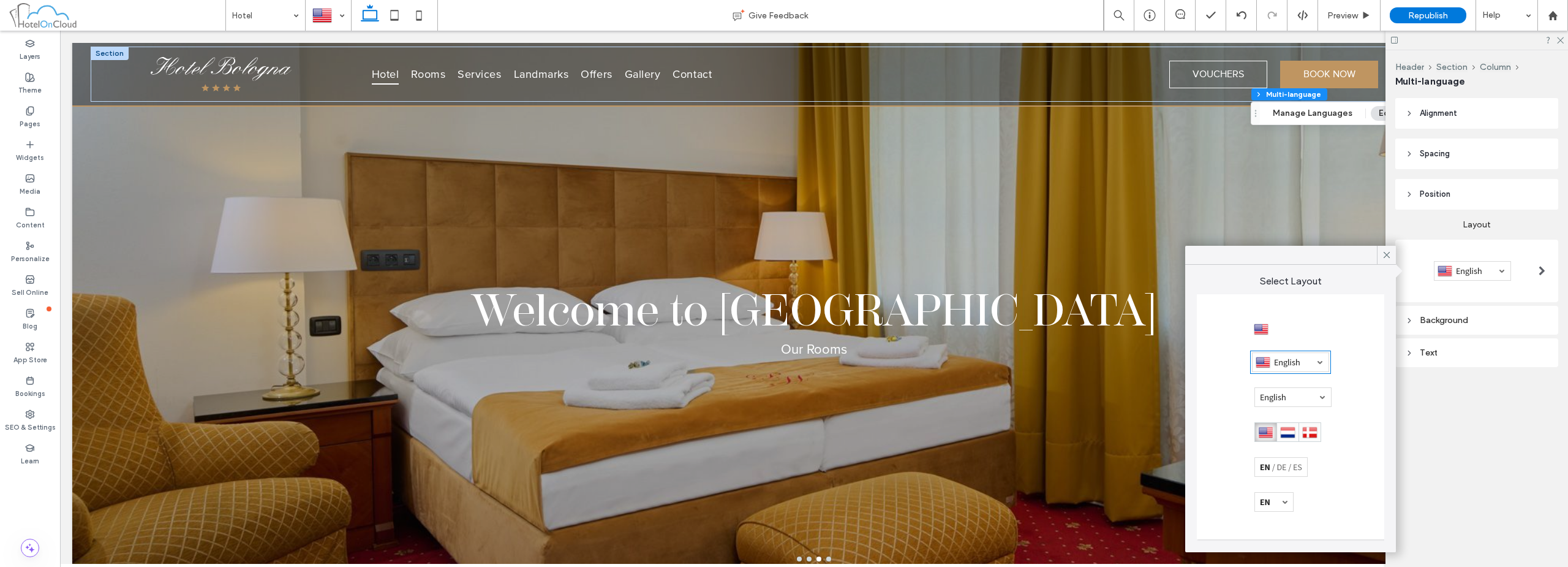
click at [782, 326] on div "Background" at bounding box center [1476, 320] width 143 height 17
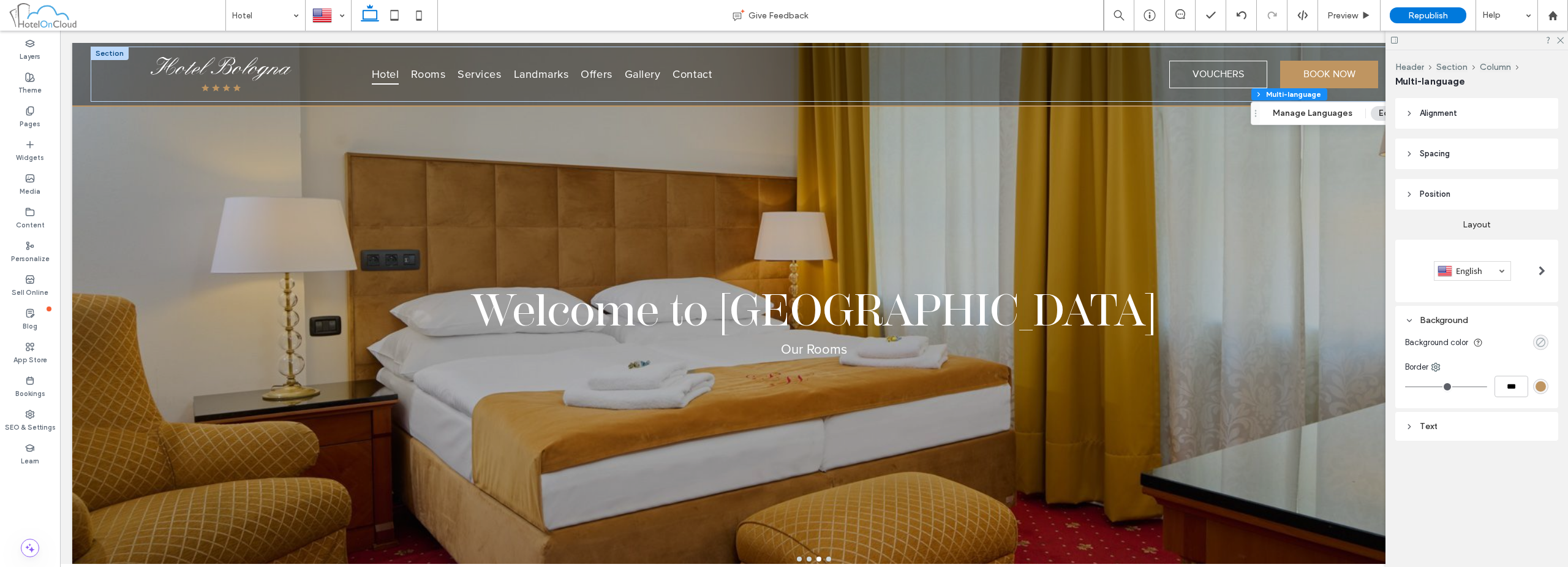
click at [782, 337] on icon "rgba(0, 0, 0, 0)" at bounding box center [1541, 342] width 10 height 10
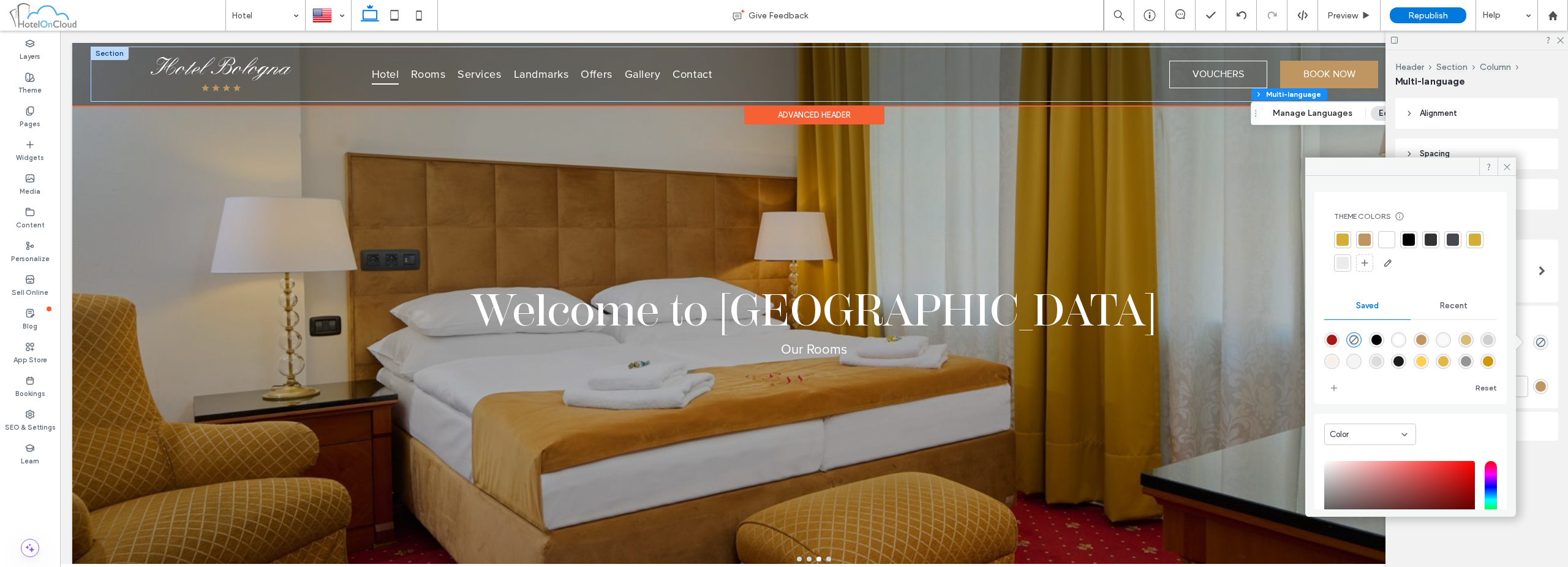
click at [782, 117] on div "Advanced Header" at bounding box center [814, 115] width 140 height 19
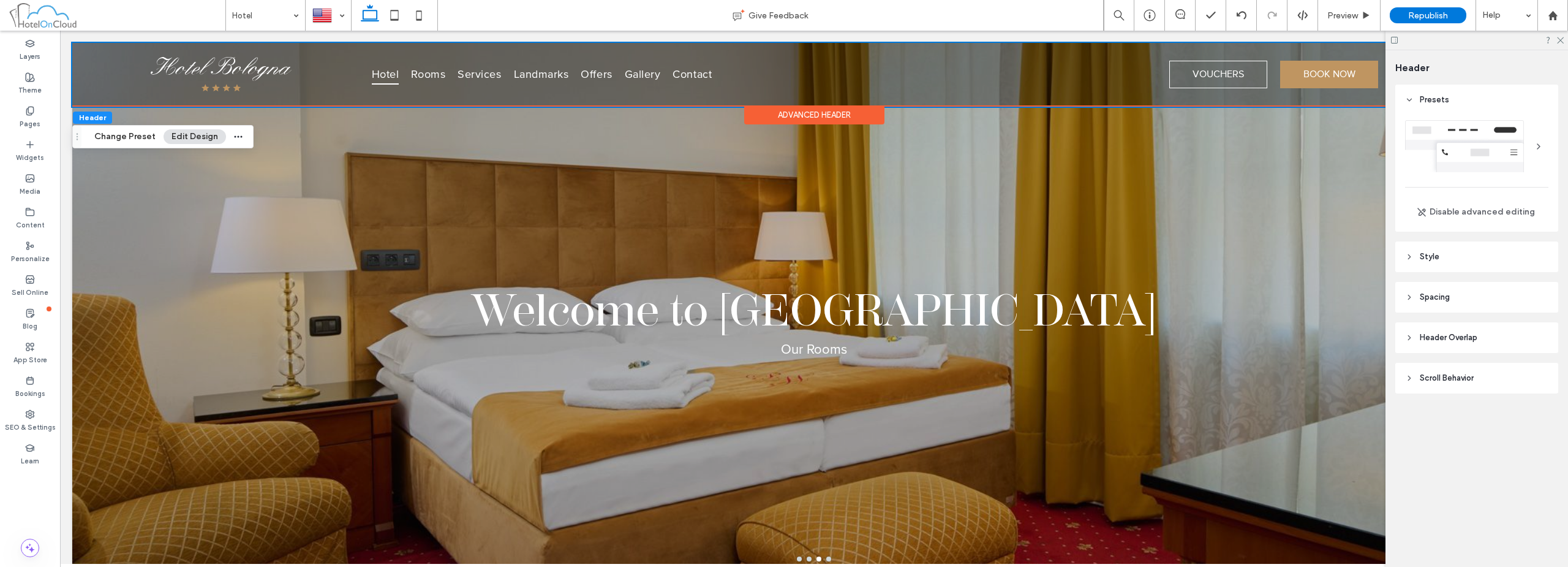
click at [782, 246] on header "Style" at bounding box center [1476, 257] width 163 height 31
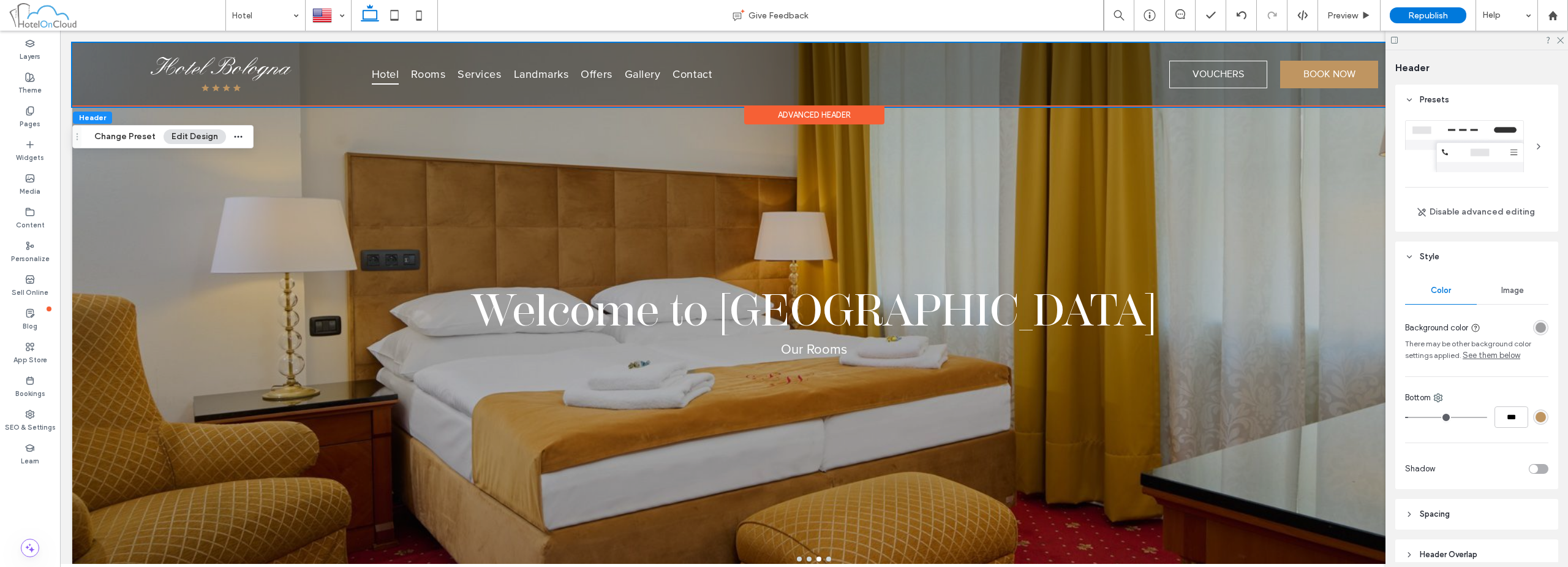
click at [782, 322] on div "rgba(0, 0, 0, 0.35)" at bounding box center [1540, 327] width 15 height 15
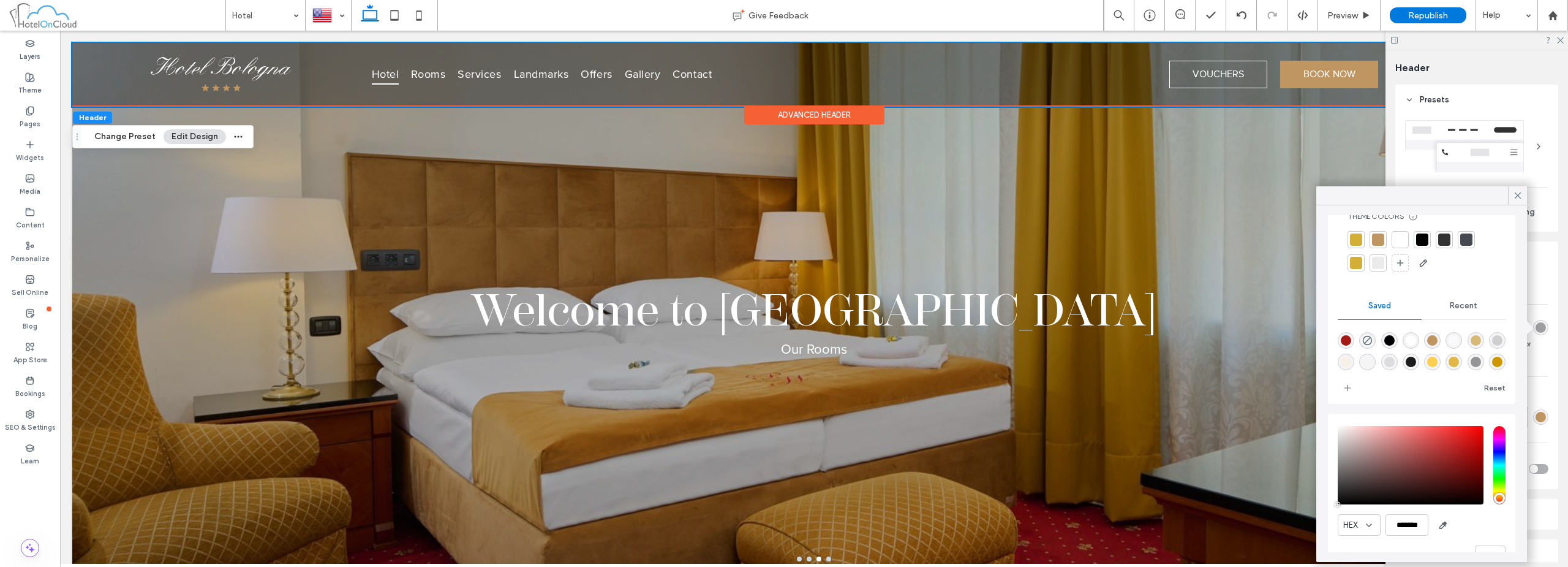
scroll to position [63, 0]
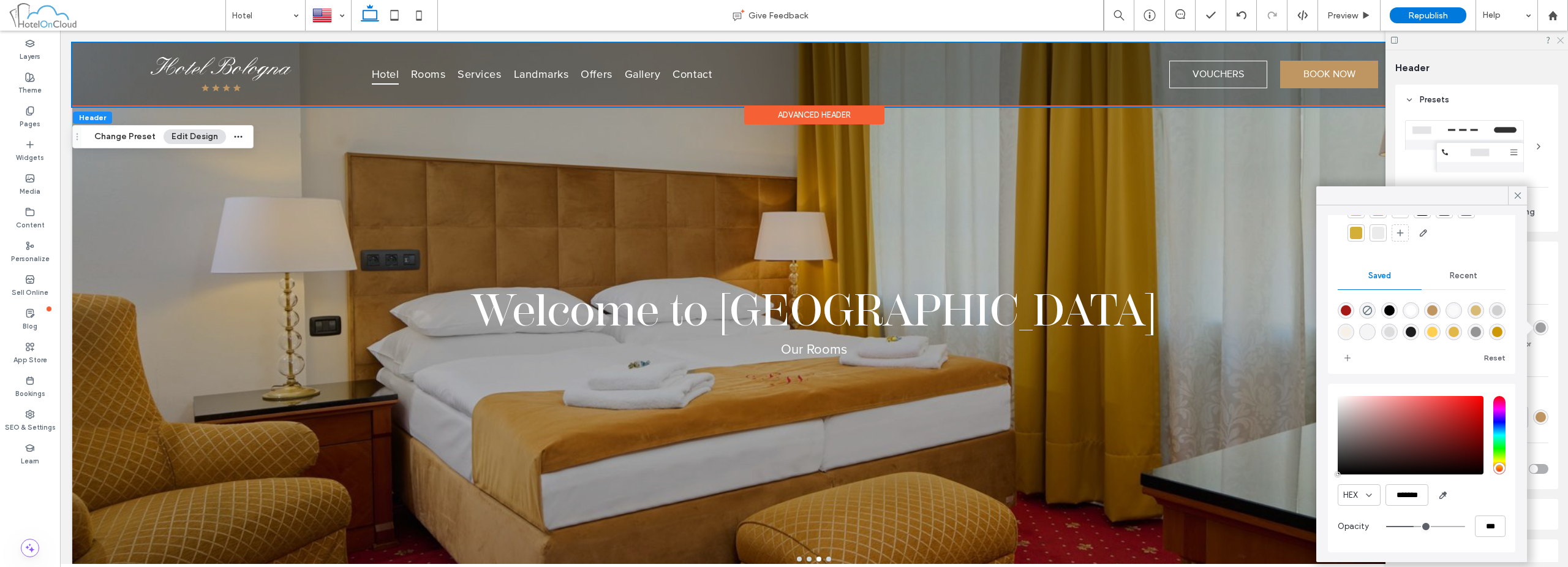
click at [782, 39] on icon at bounding box center [1559, 39] width 8 height 8
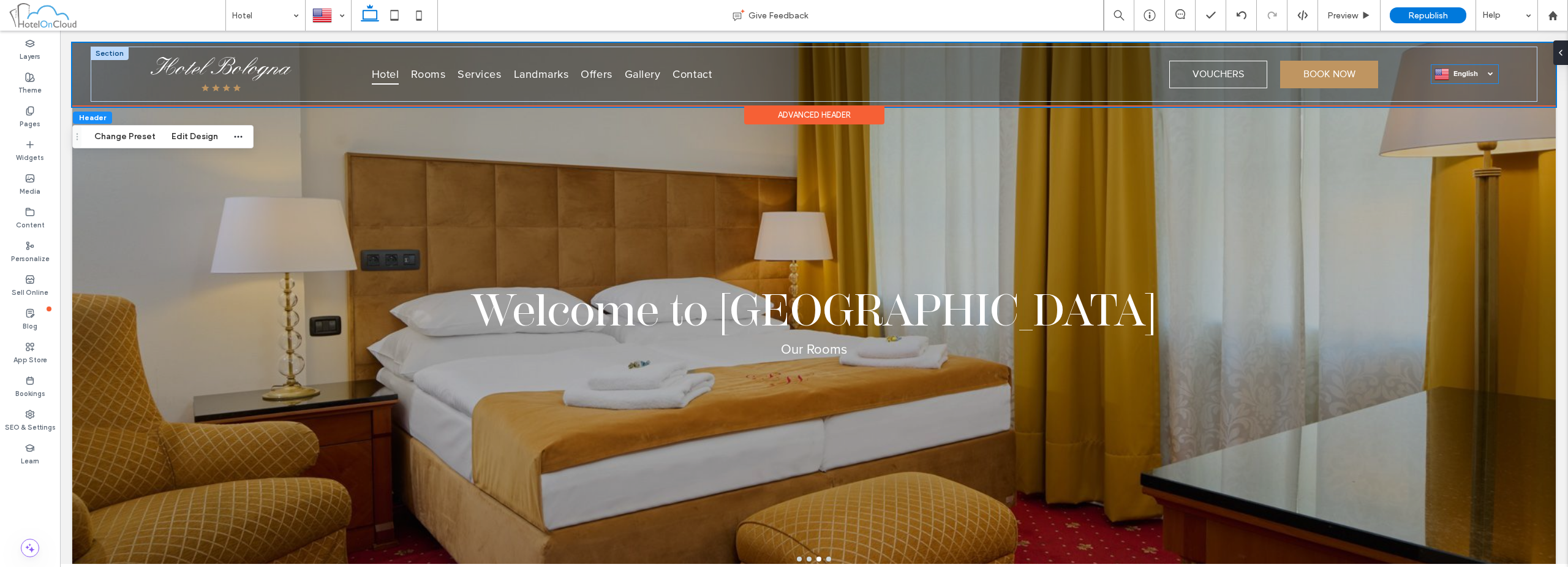
click at [782, 76] on span "English" at bounding box center [1473, 73] width 40 height 10
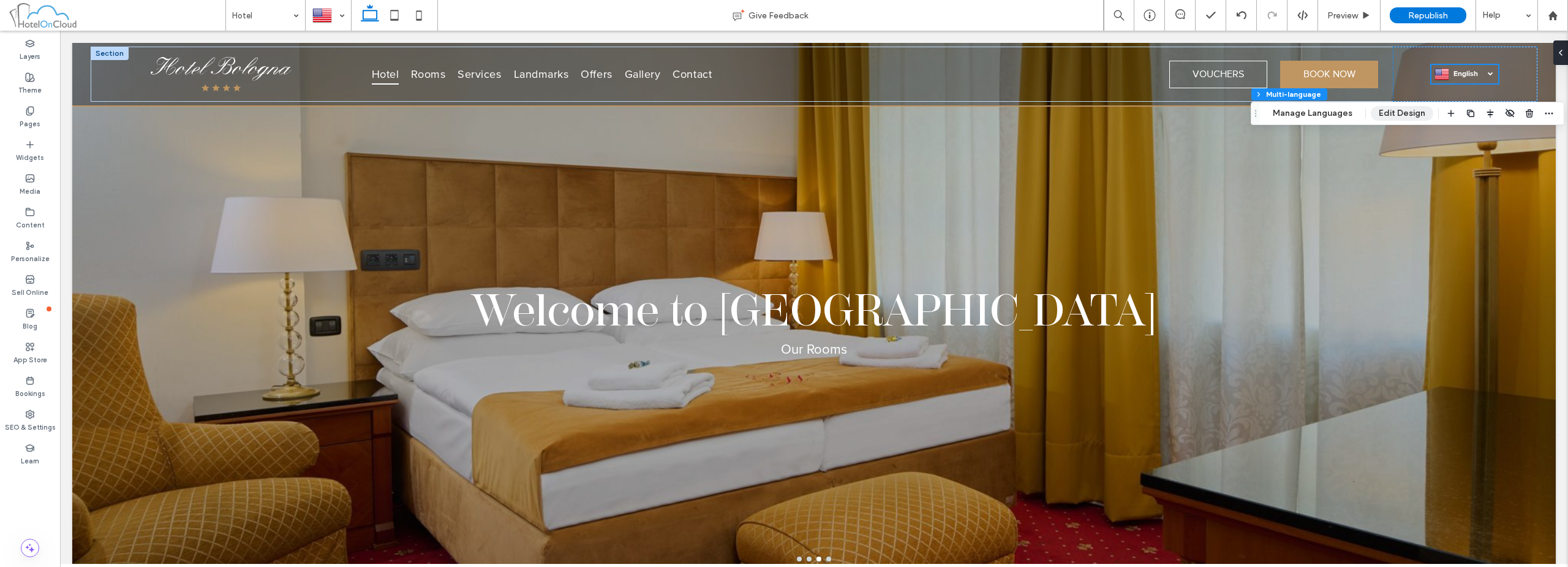
click at [782, 109] on button "Edit Design" at bounding box center [1401, 113] width 62 height 15
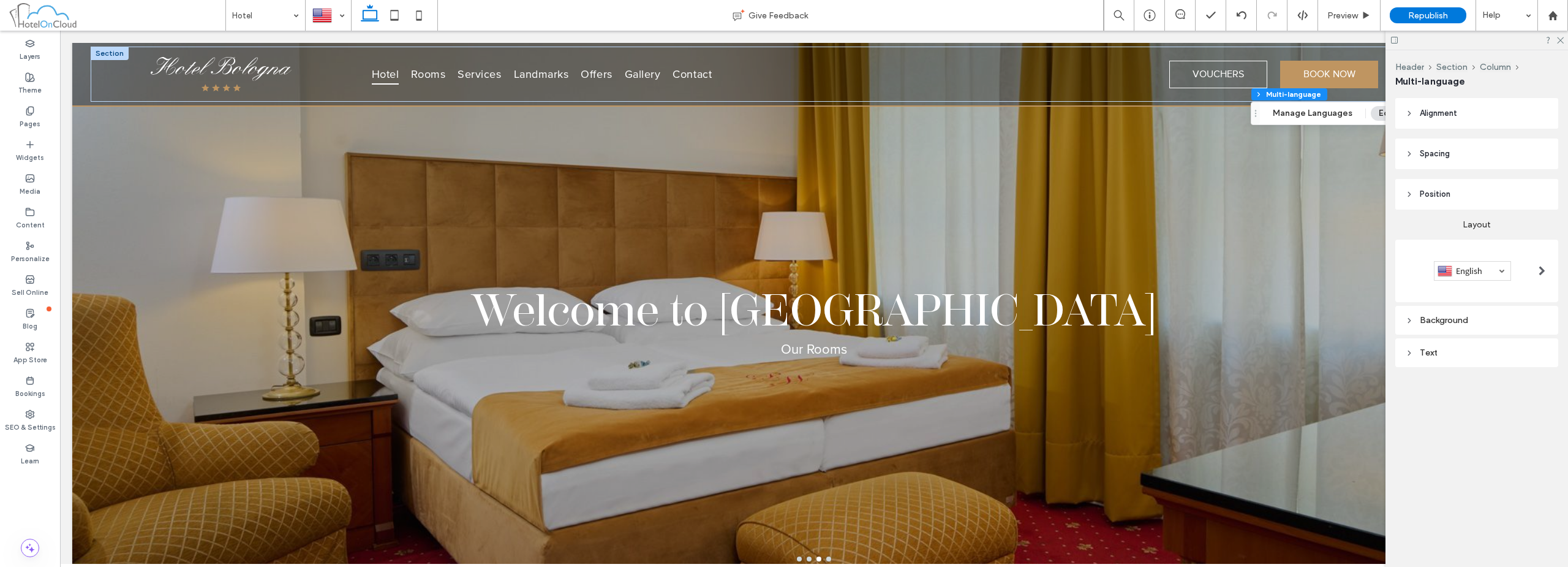
click at [782, 325] on div "Background" at bounding box center [1476, 320] width 143 height 17
click at [782, 342] on div "rgba(0, 0, 0, 0)" at bounding box center [1541, 342] width 10 height 10
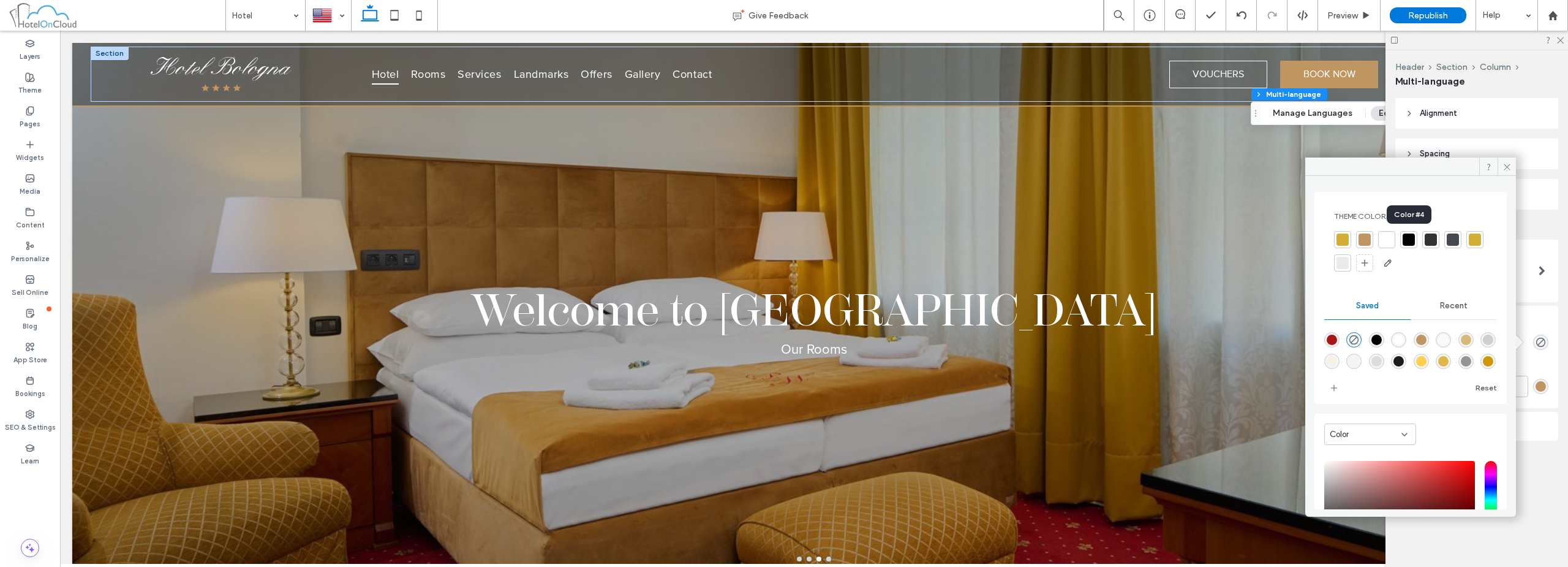
click at [782, 244] on div at bounding box center [1408, 239] width 12 height 12
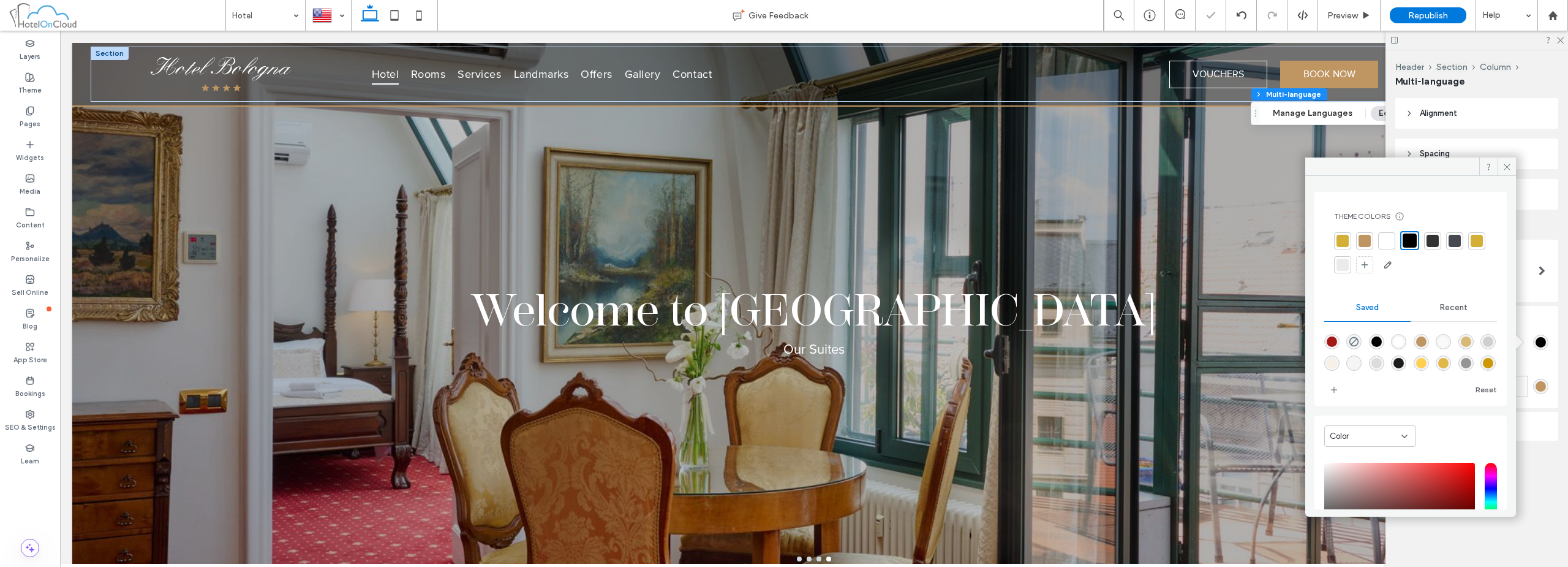
click at [782, 338] on div "rgba(0,0,0,1)" at bounding box center [1376, 342] width 10 height 10
type input "***"
type input "****"
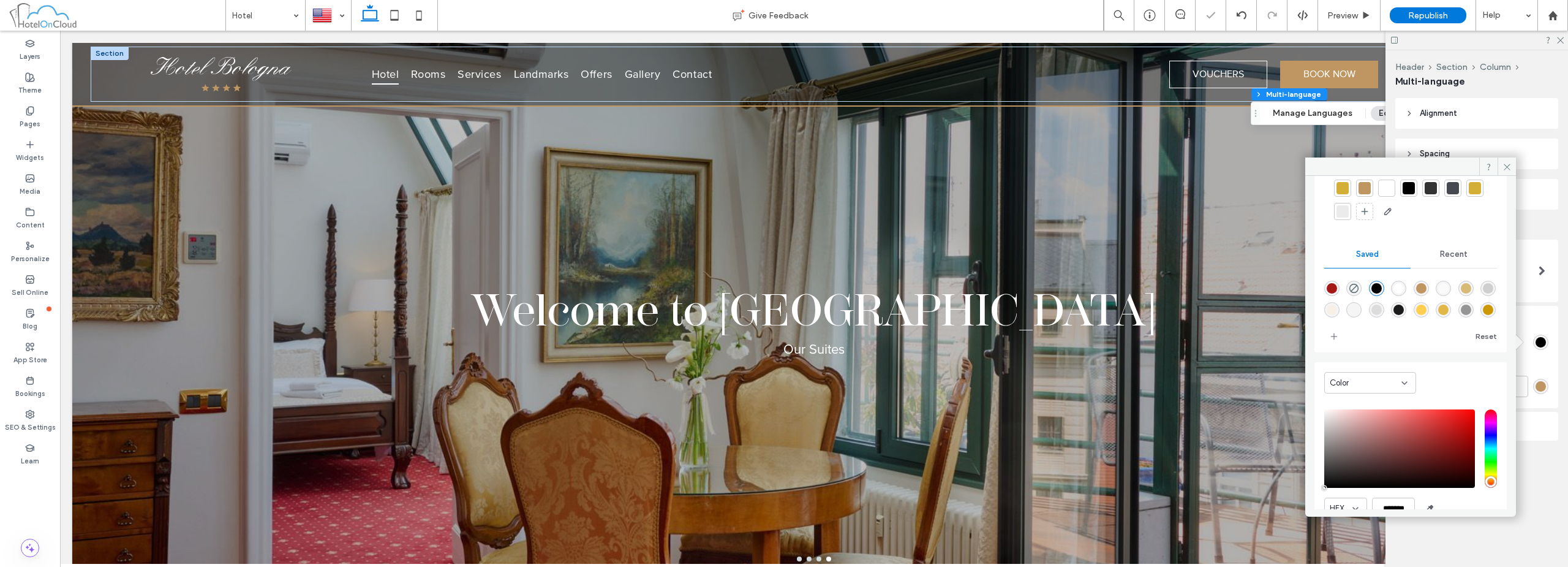
scroll to position [108, 0]
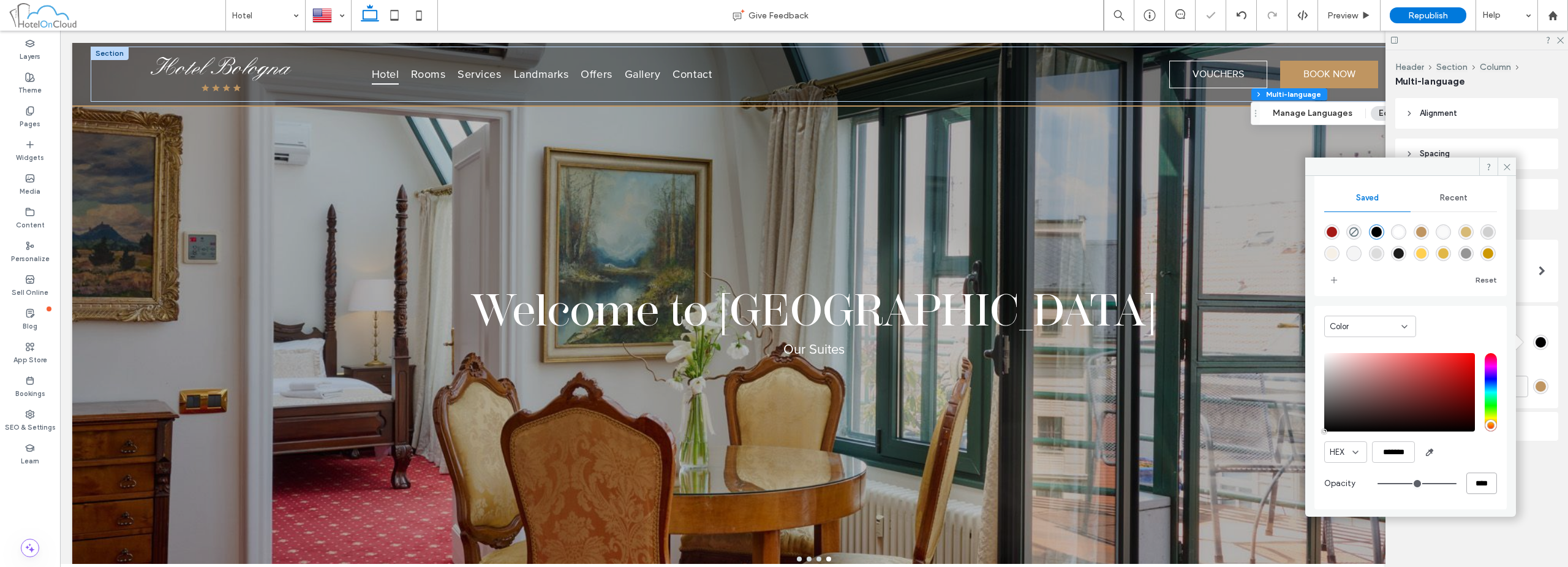
click at [782, 484] on input "****" at bounding box center [1481, 483] width 31 height 21
type input "*"
type input "**"
type input "***"
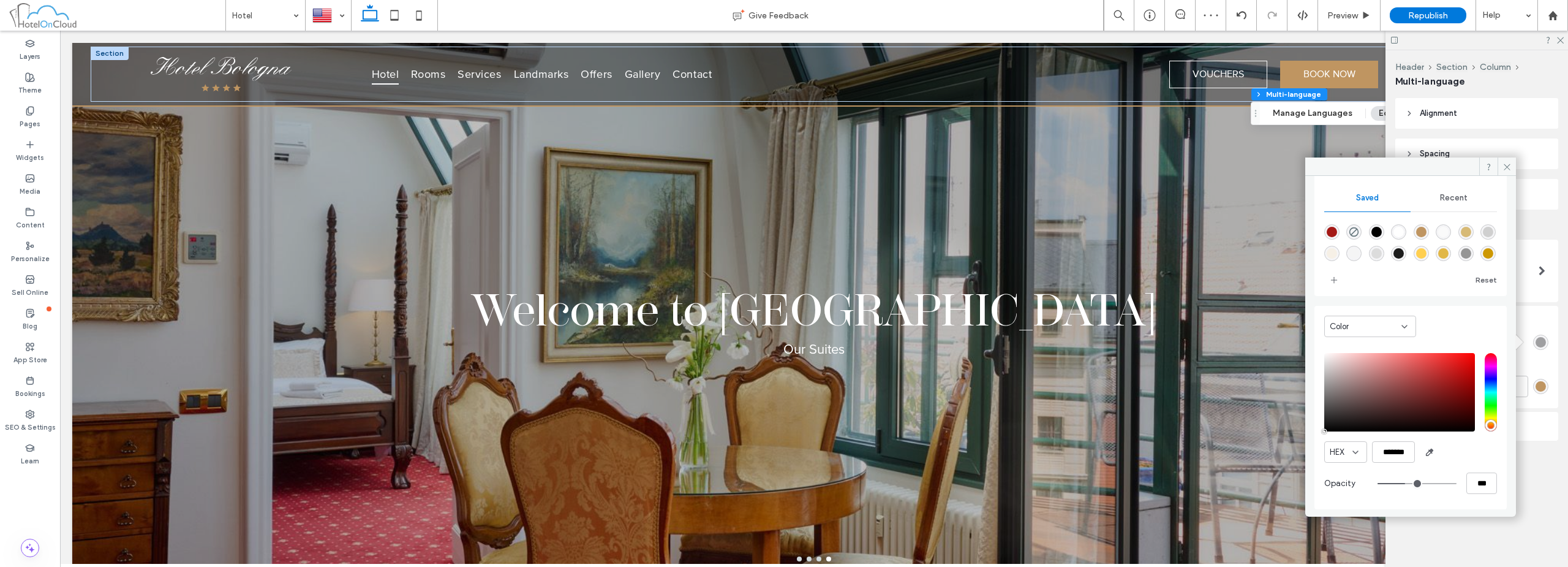
click at [782, 476] on div "Alignment Spacing Padding (inner spacing) 0px 0% 0px 0% * px 0px * px 0px Posit…" at bounding box center [1480, 293] width 171 height 391
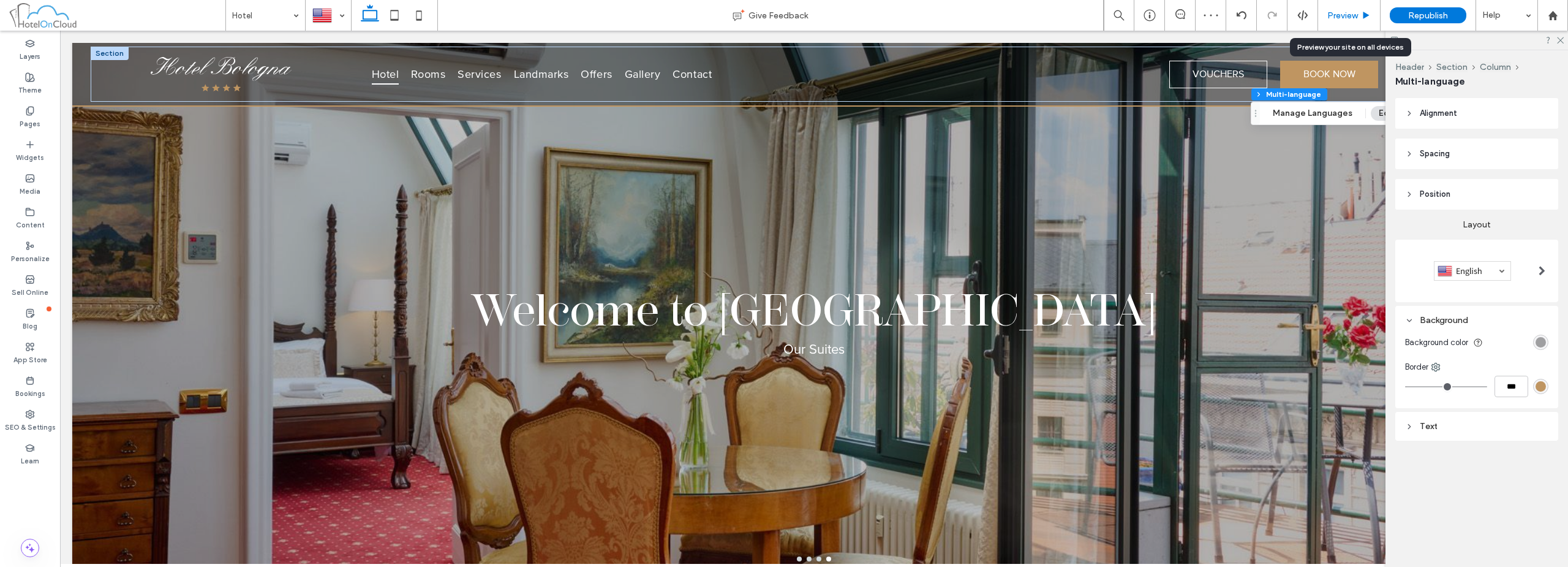
click at [782, 15] on span "Preview" at bounding box center [1343, 15] width 31 height 10
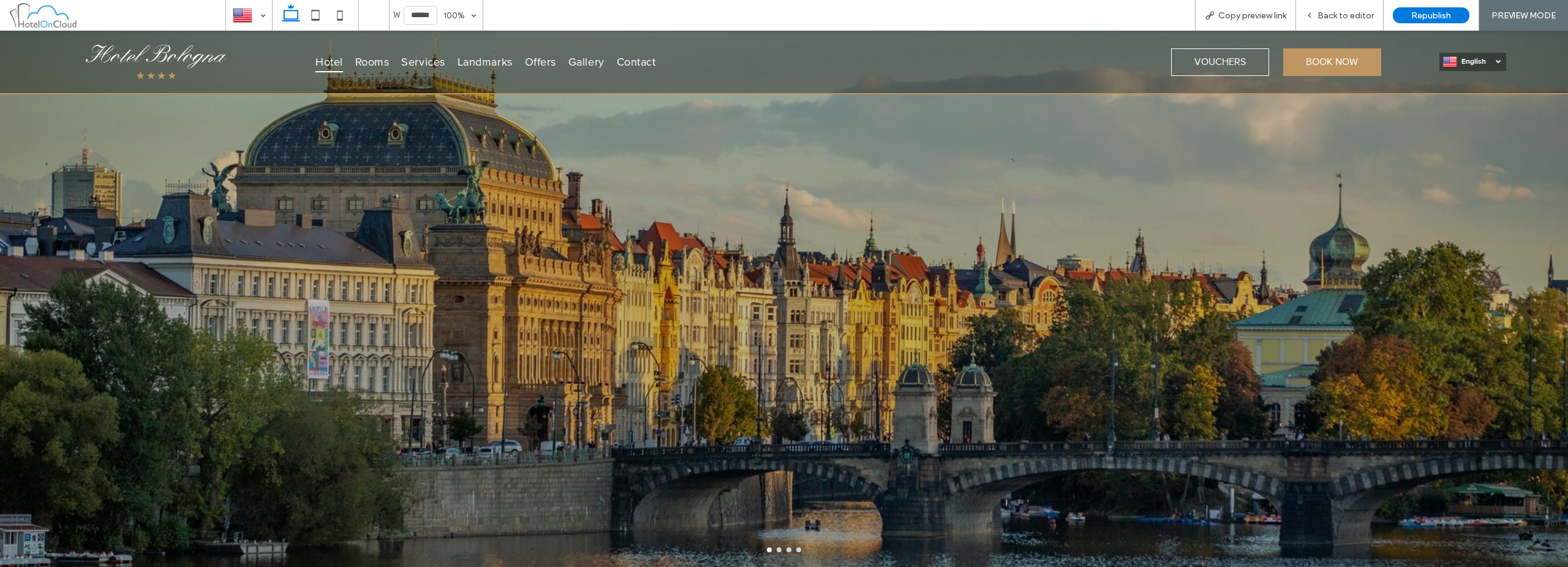
click at [782, 64] on span "English" at bounding box center [1481, 62] width 40 height 10
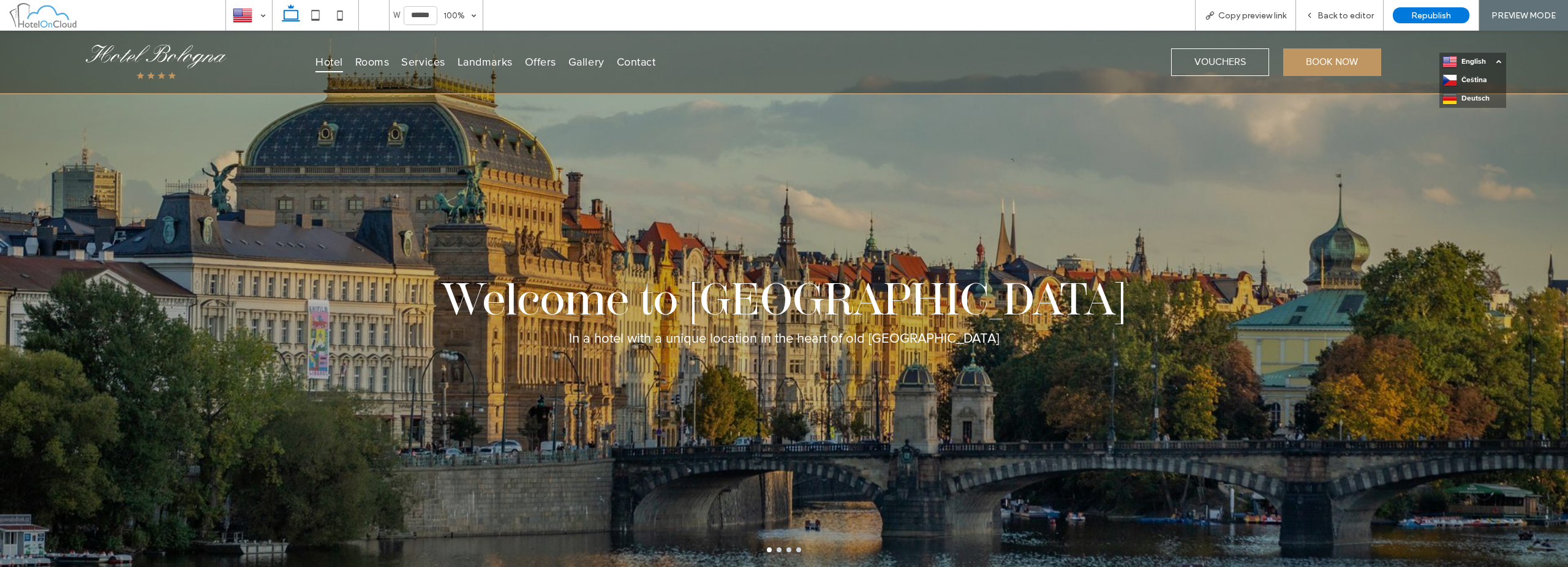
click at [782, 58] on span "English" at bounding box center [1481, 62] width 40 height 10
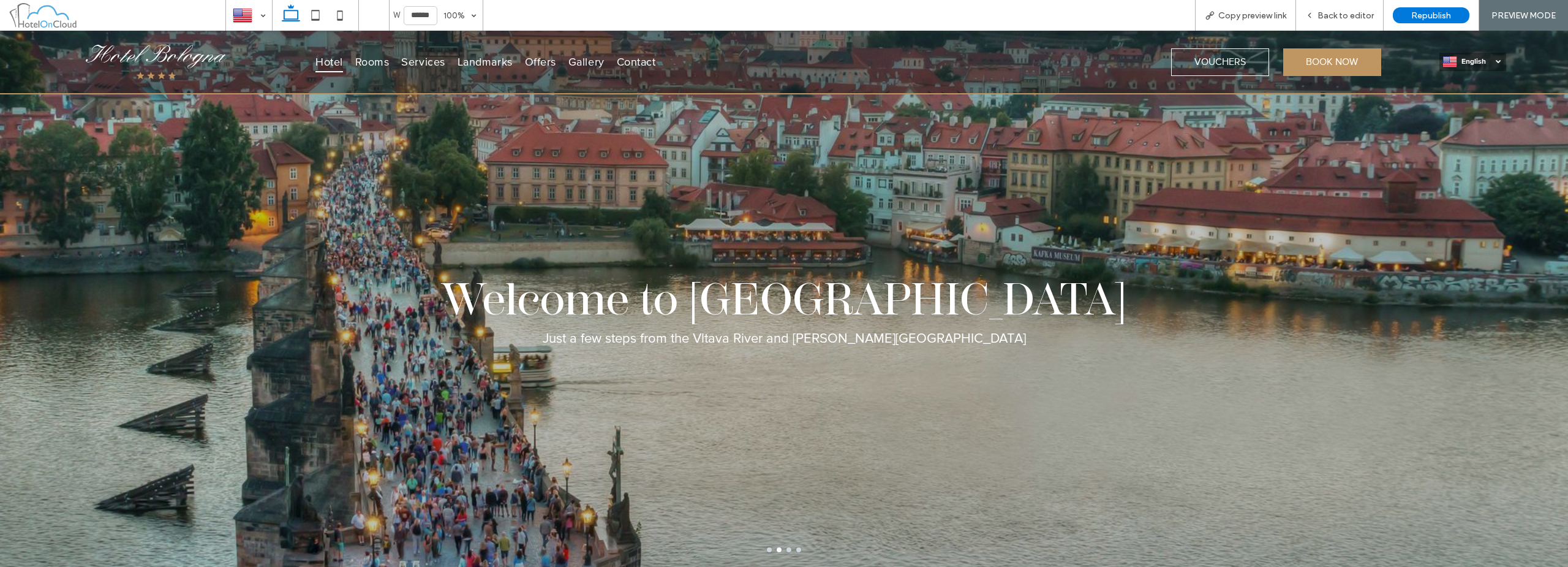
click at [782, 65] on span "English" at bounding box center [1481, 62] width 40 height 10
click at [782, 15] on span "Back to editor" at bounding box center [1346, 15] width 57 height 10
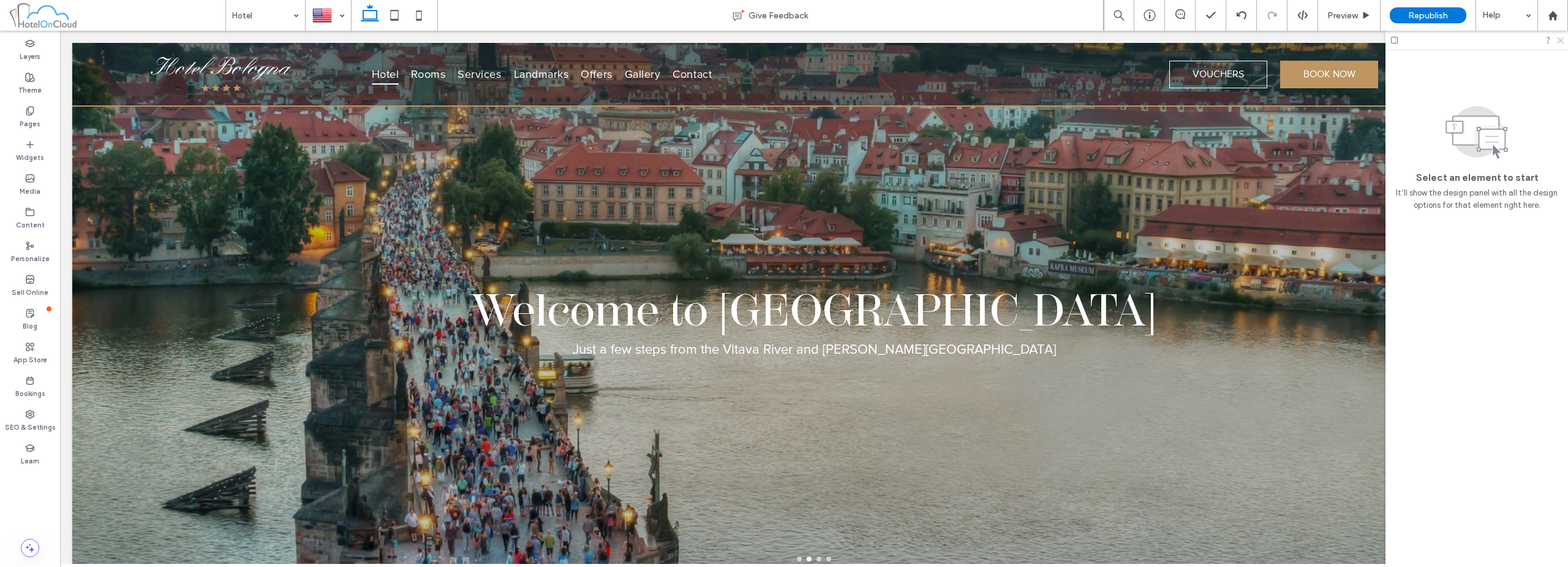
click at [782, 39] on icon at bounding box center [1559, 39] width 8 height 8
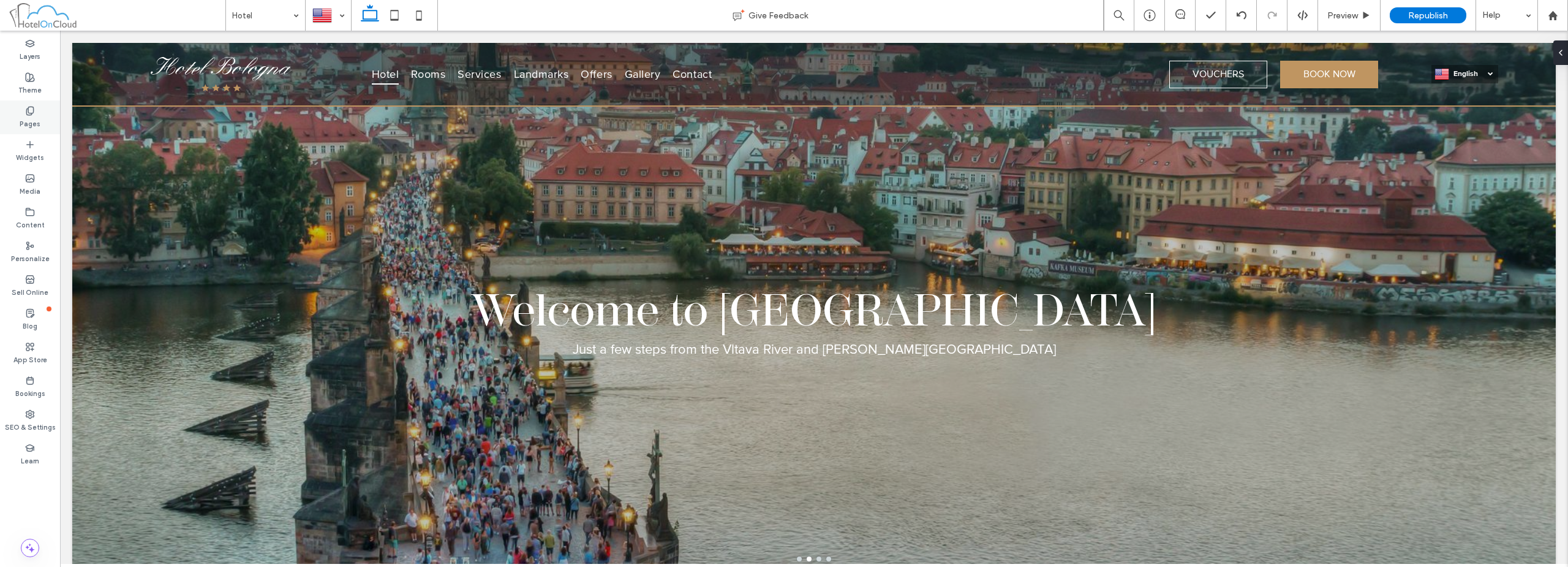
click at [32, 122] on label "Pages" at bounding box center [30, 123] width 21 height 13
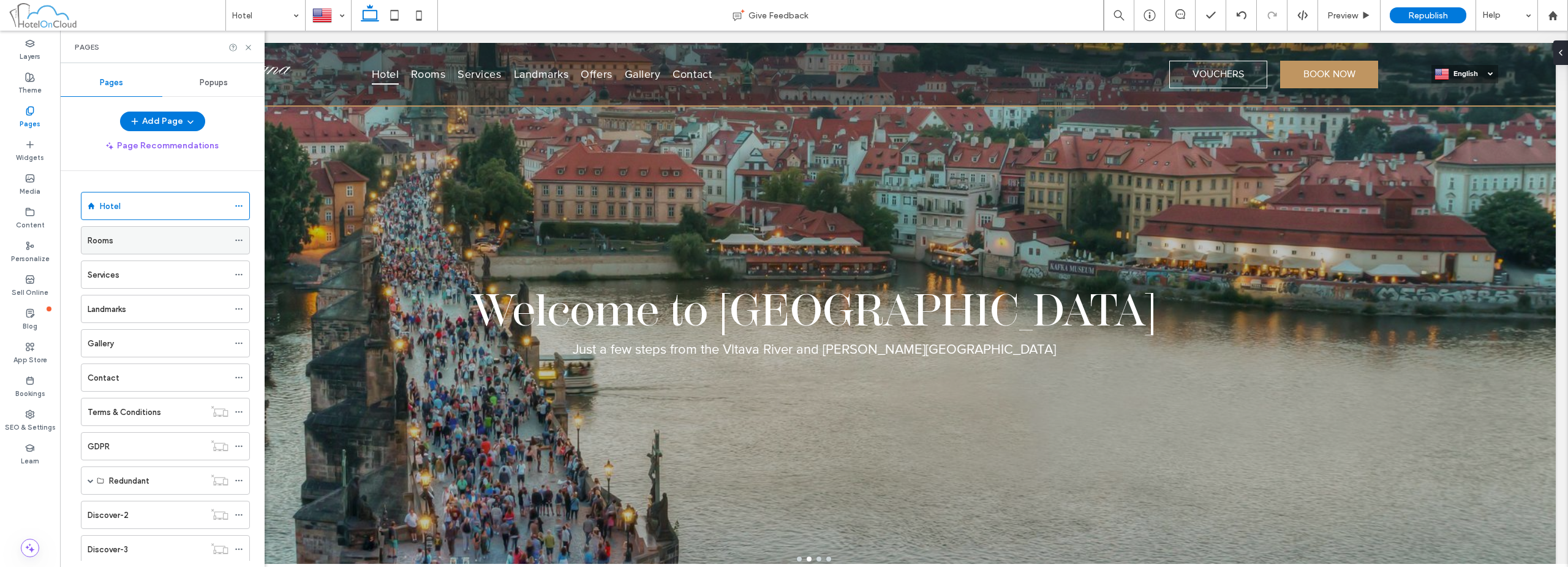
click at [139, 233] on div "Rooms" at bounding box center [158, 240] width 141 height 27
click at [250, 45] on icon at bounding box center [248, 47] width 10 height 10
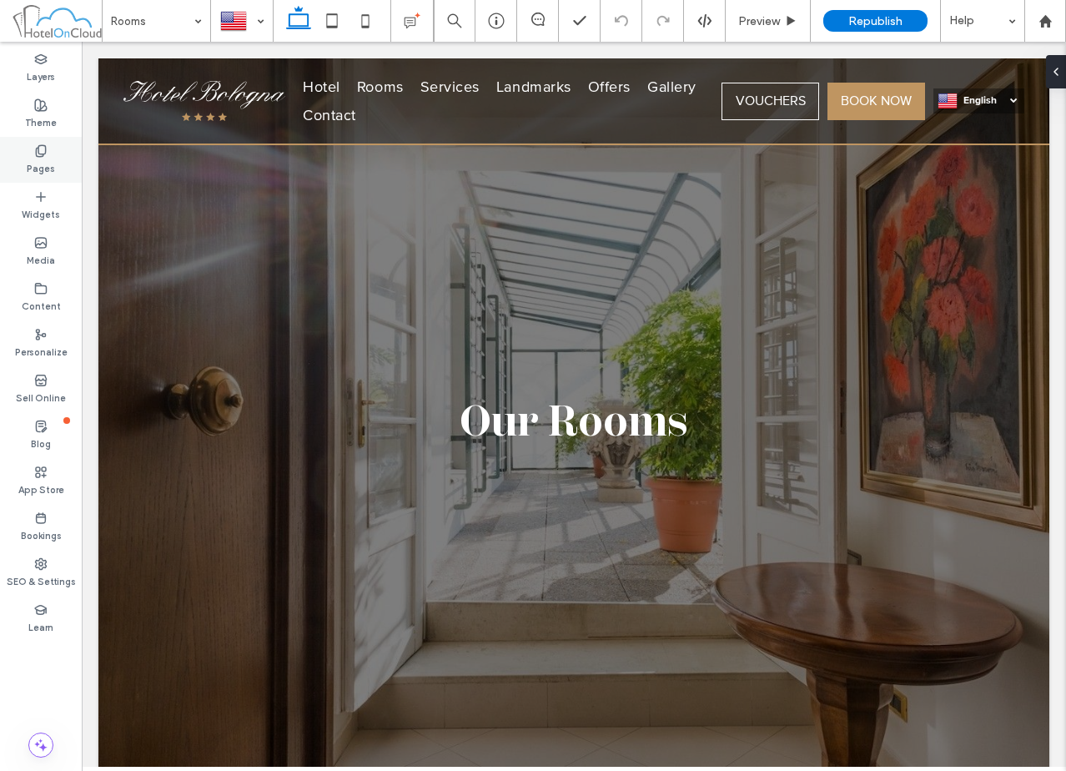
click at [60, 156] on div "Pages" at bounding box center [41, 160] width 82 height 46
